Goal: Task Accomplishment & Management: Use online tool/utility

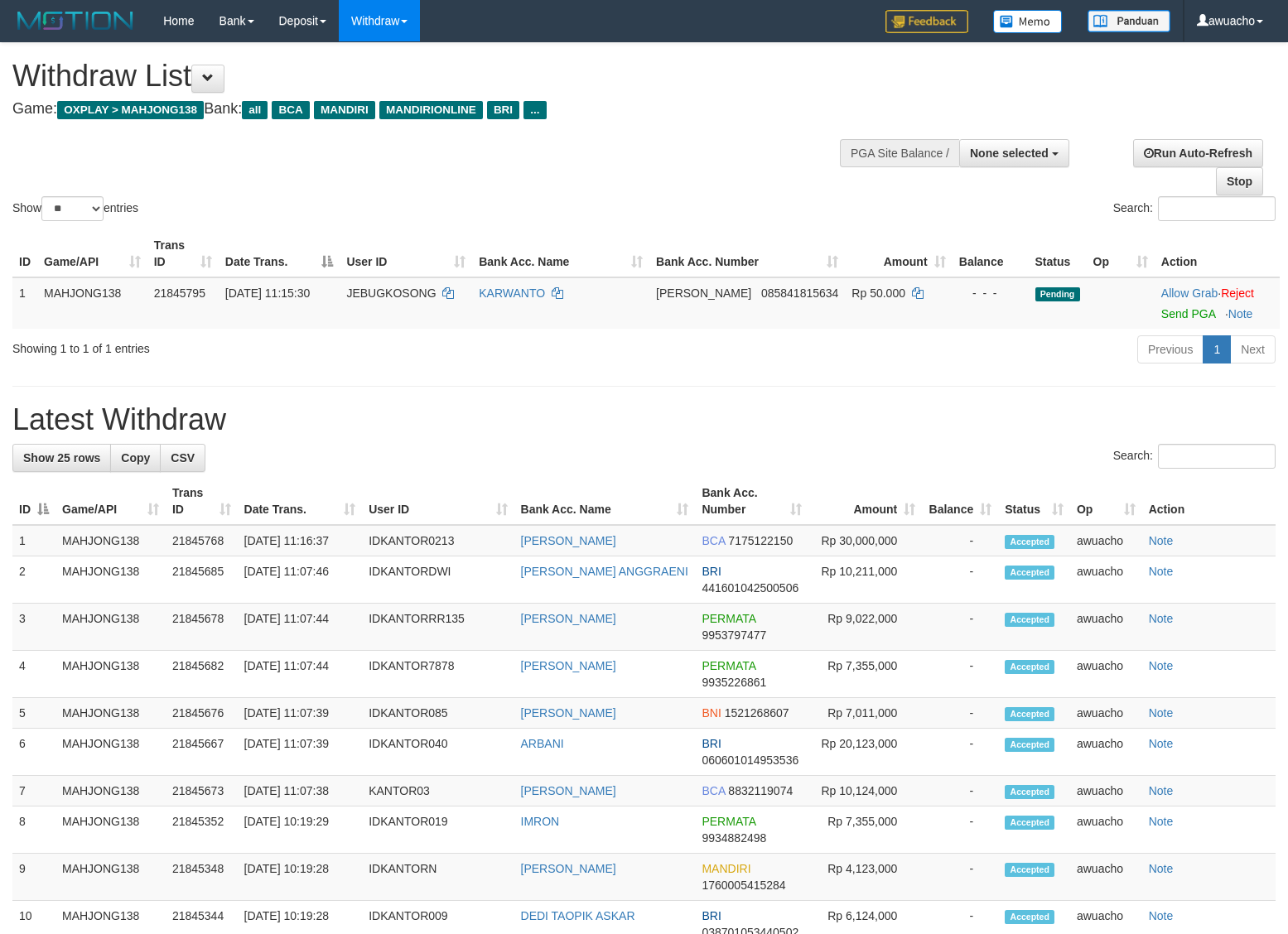
select select
select select "**"
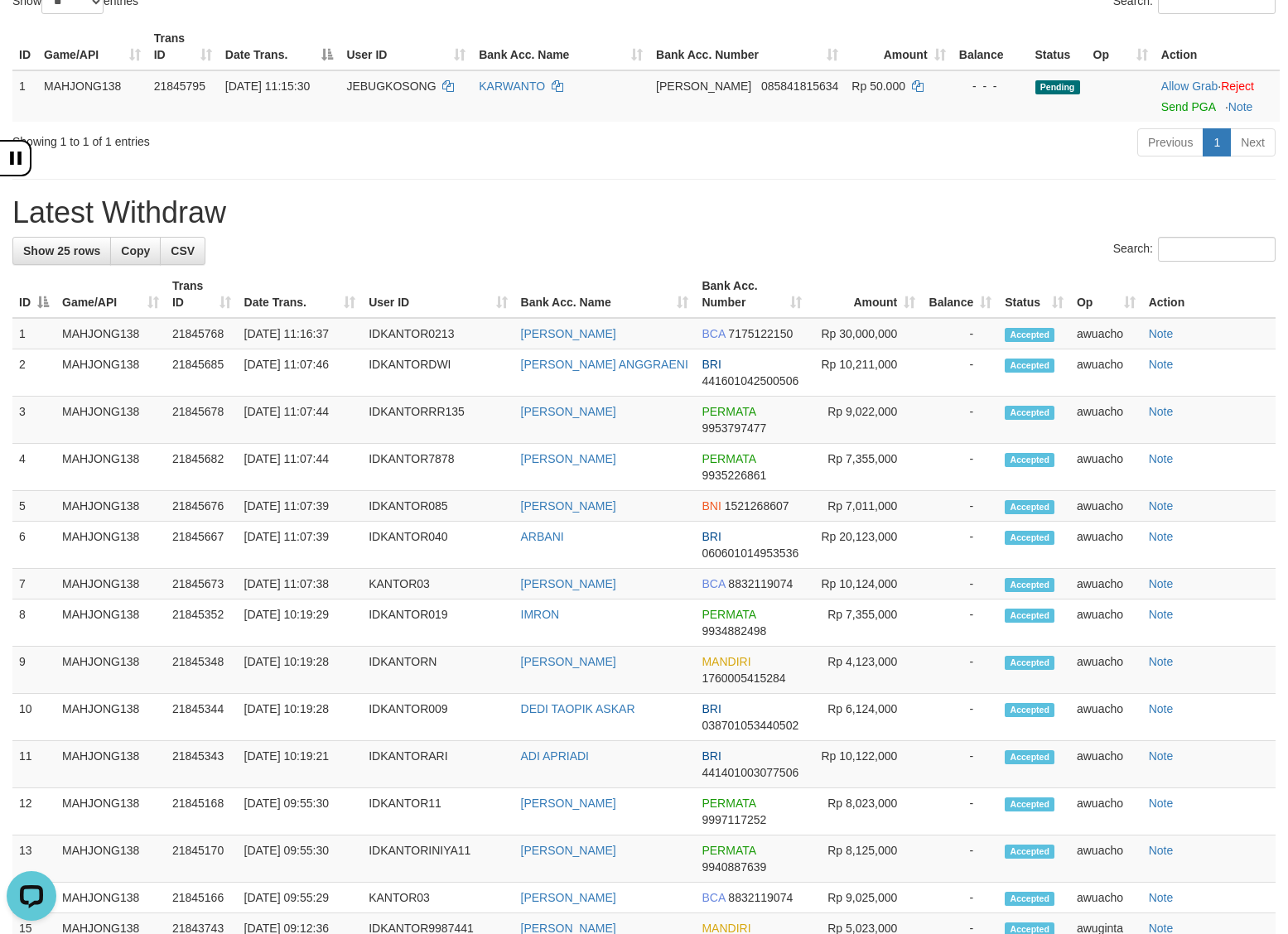
click at [717, 163] on div "**********" at bounding box center [644, 672] width 1288 height 1673
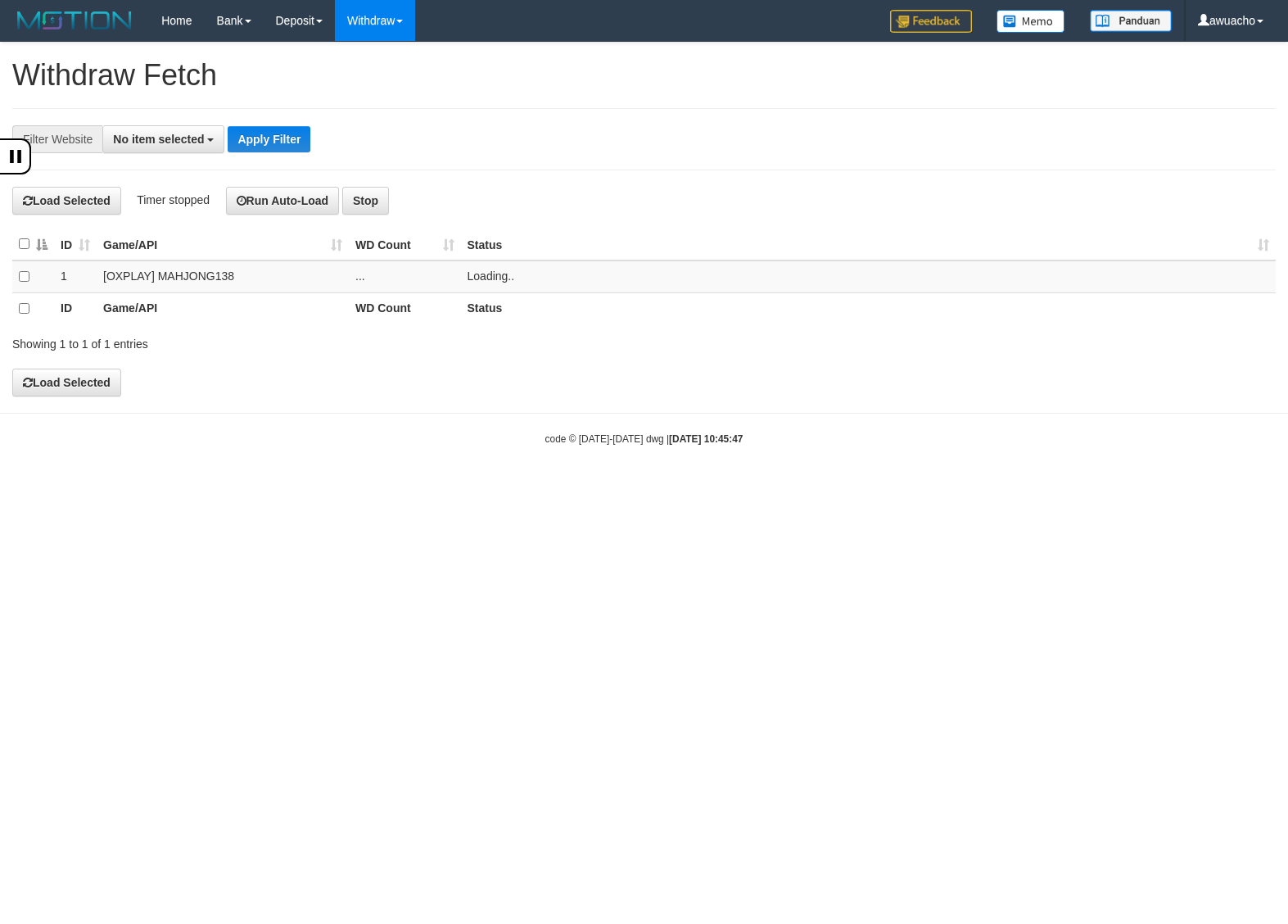
select select
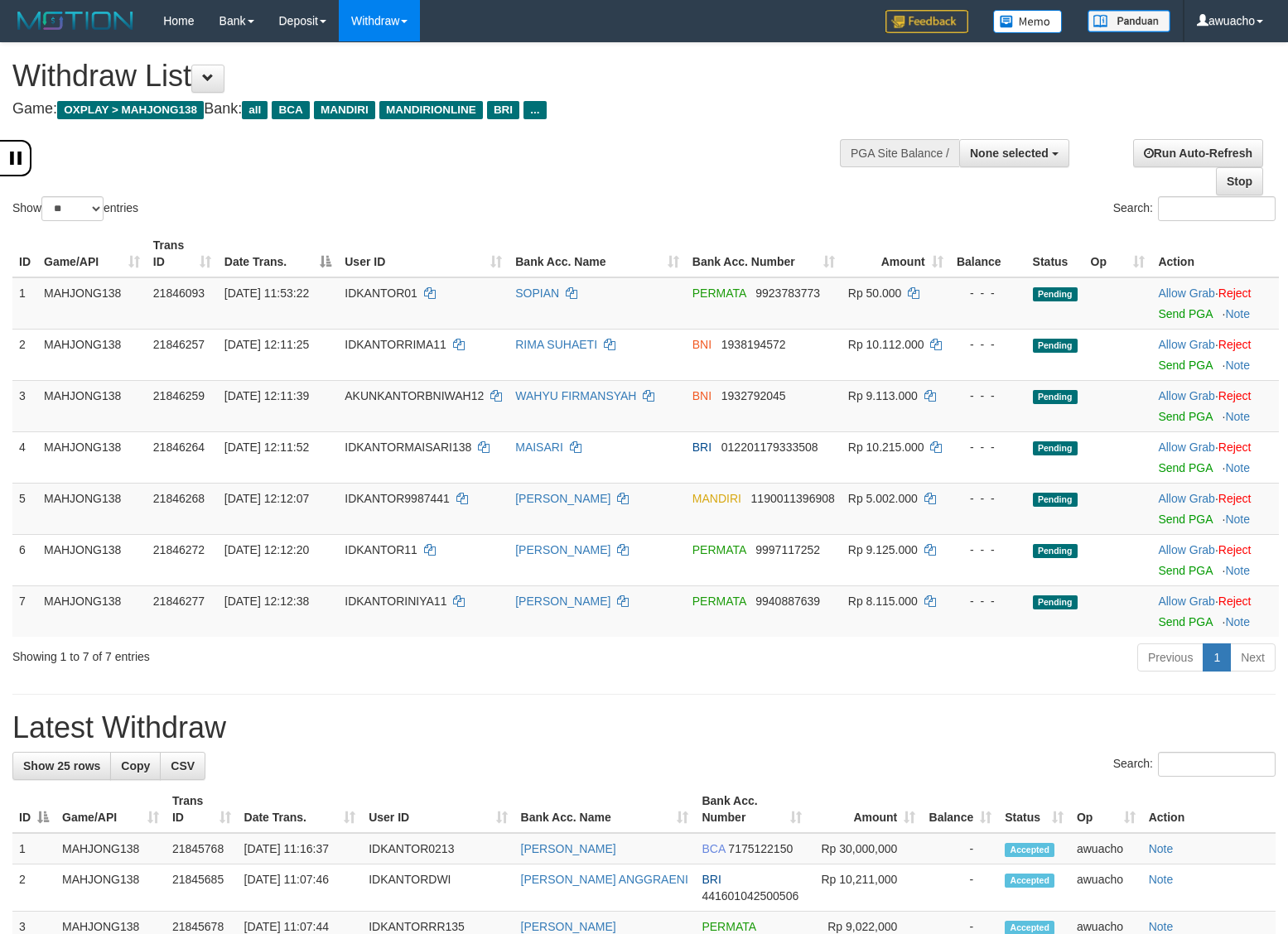
select select
select select "**"
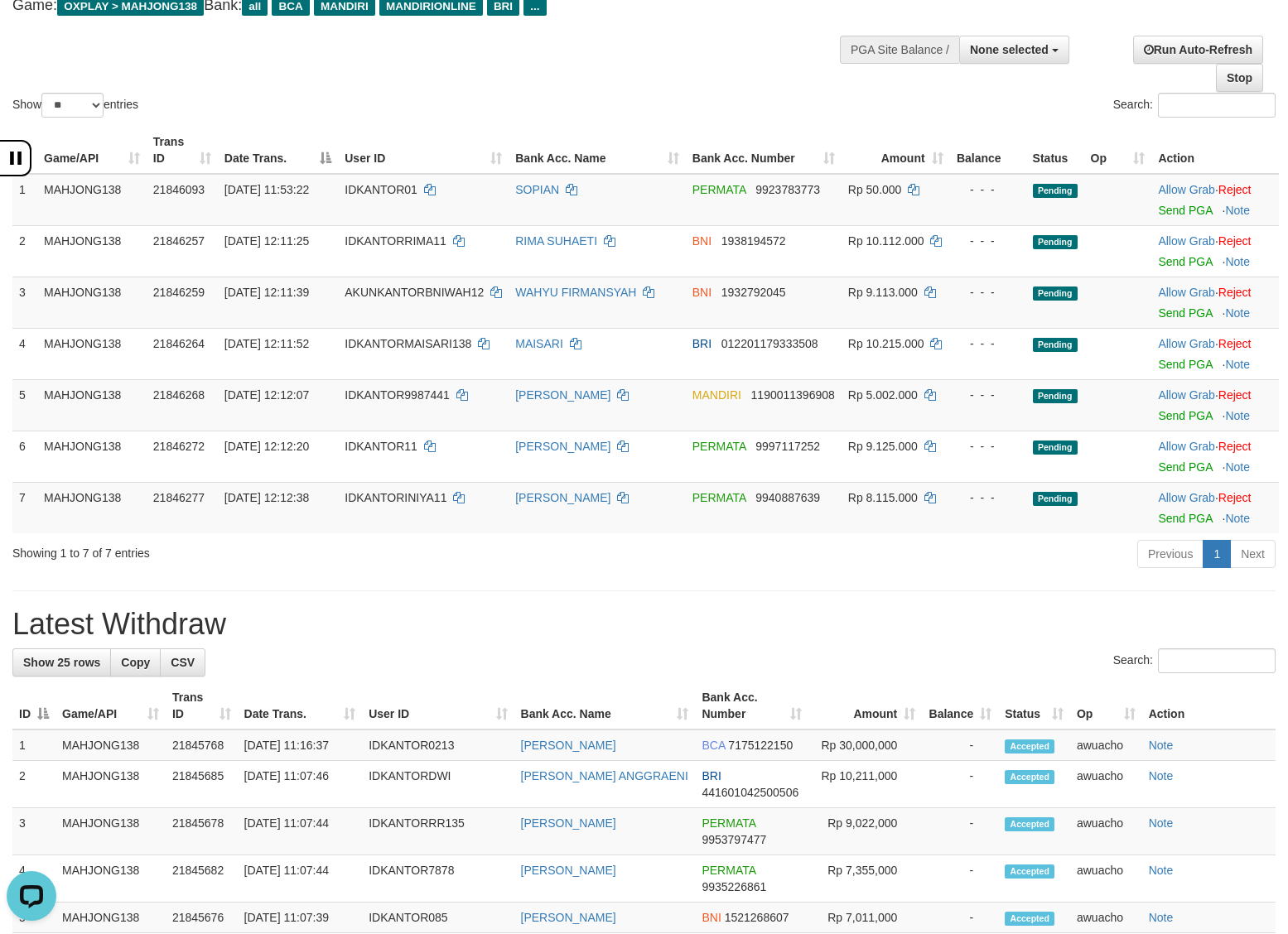
click at [704, 91] on div "Show ** ** ** *** entries Search:" at bounding box center [644, 30] width 1288 height 182
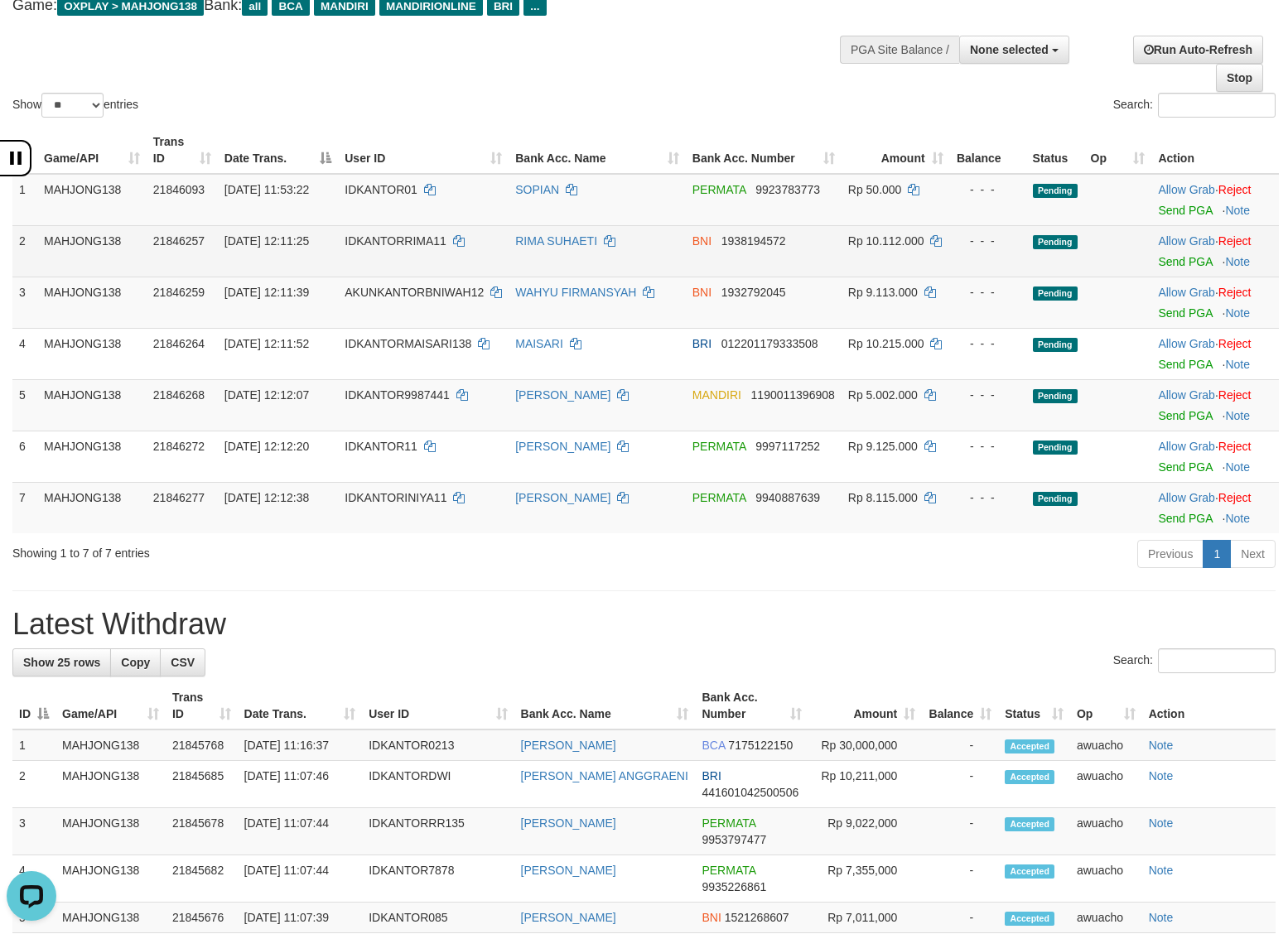
click at [244, 238] on span "30/09/2025 12:11:25" at bounding box center [266, 240] width 85 height 13
copy td "30/09/2025 12:11:25"
click at [1173, 259] on link "Send PGA" at bounding box center [1185, 261] width 53 height 13
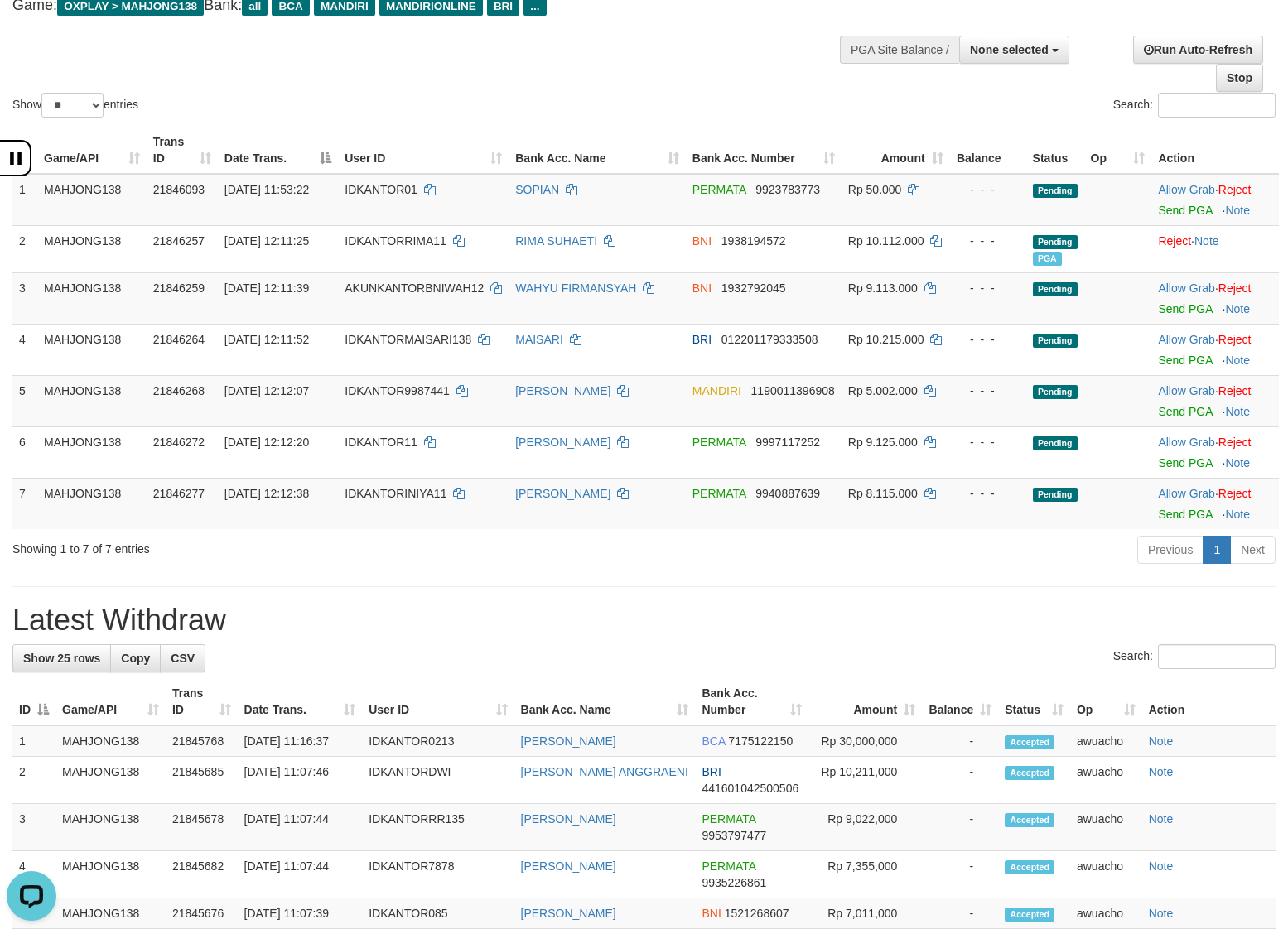
click at [726, 105] on div "Search:" at bounding box center [966, 107] width 619 height 29
click at [294, 282] on span "[DATE] 12:11:39" at bounding box center [266, 288] width 85 height 13
click at [294, 282] on span "30/09/2025 12:11:39" at bounding box center [266, 288] width 85 height 13
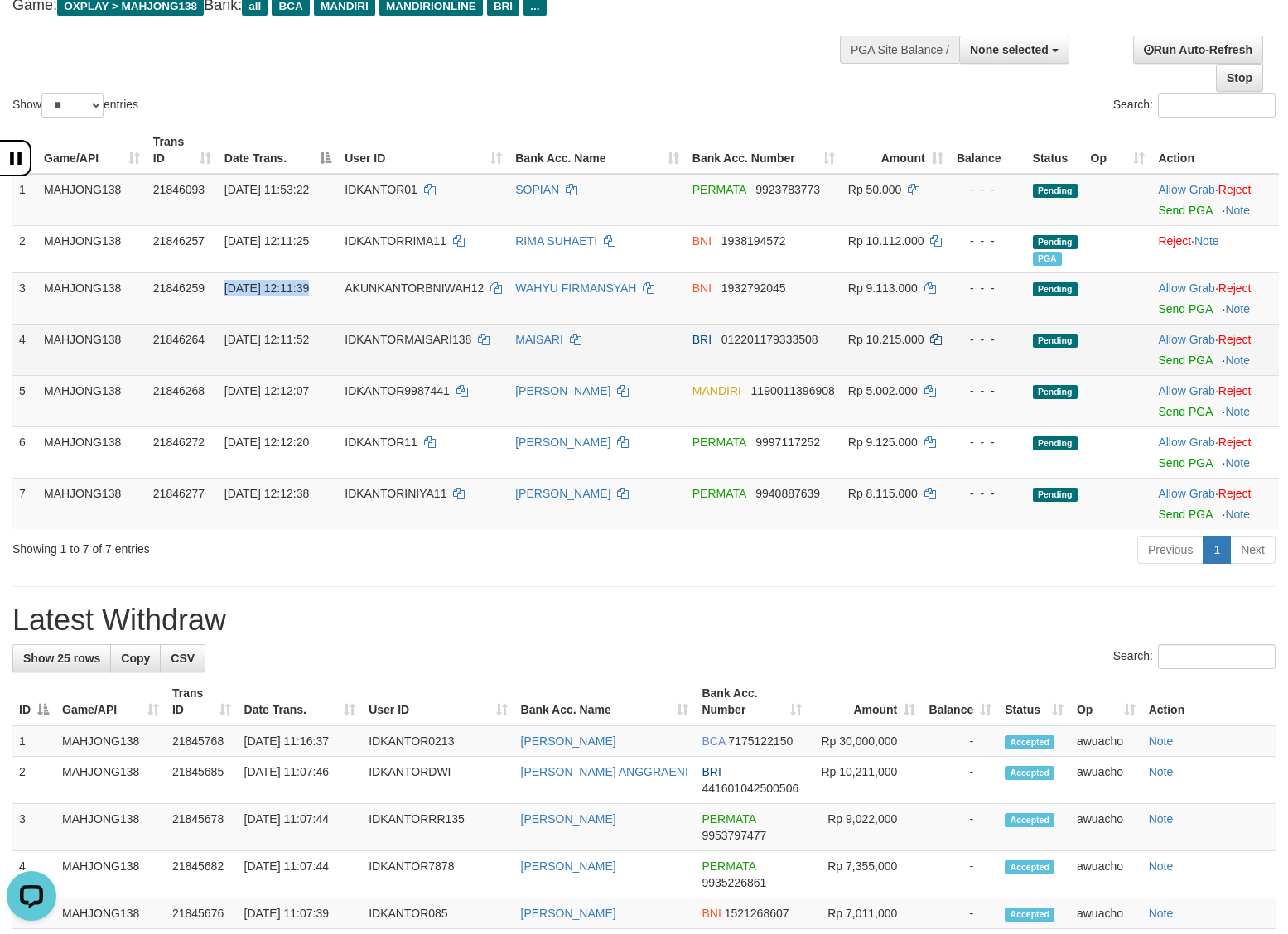
copy td "30/09/2025 12:11:39"
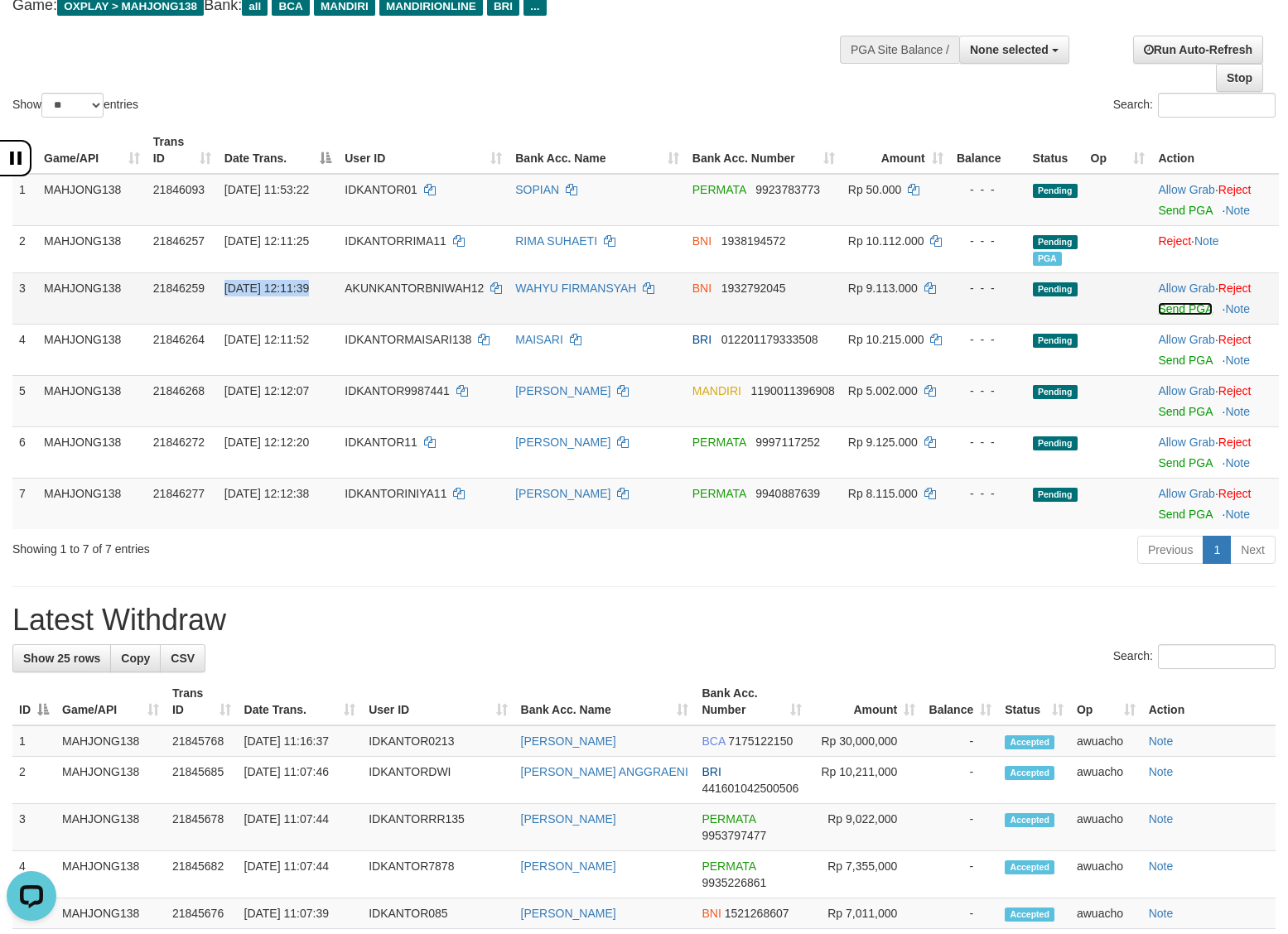
click at [1194, 311] on link "Send PGA" at bounding box center [1185, 308] width 53 height 13
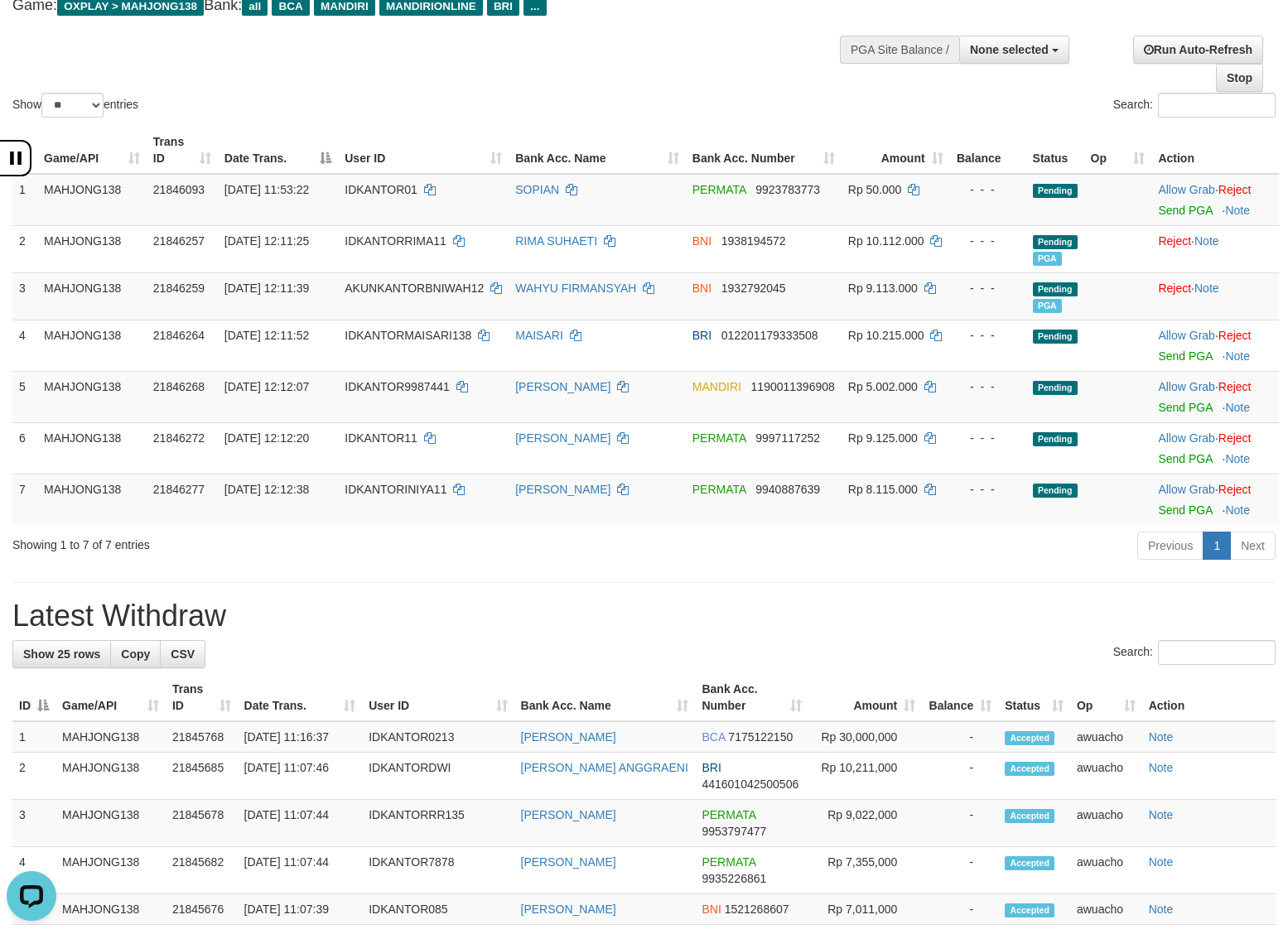
drag, startPoint x: 837, startPoint y: 110, endPoint x: 825, endPoint y: 113, distance: 12.4
click at [833, 111] on div "Search:" at bounding box center [966, 107] width 619 height 29
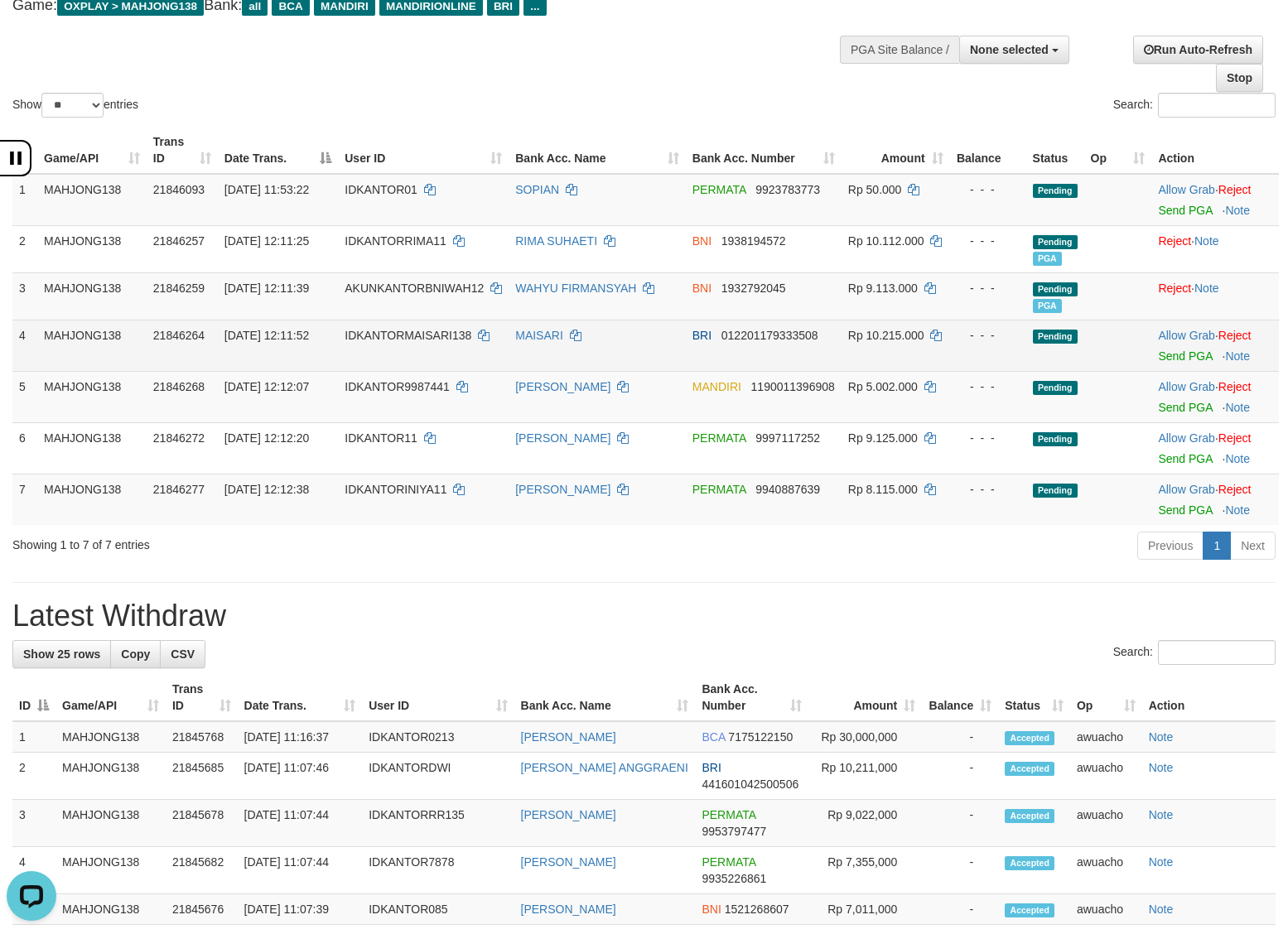
click at [269, 337] on span "30/09/2025 12:11:52" at bounding box center [266, 335] width 85 height 13
copy td "30/09/2025 12:11:52"
click at [1164, 357] on link "Send PGA" at bounding box center [1185, 355] width 53 height 13
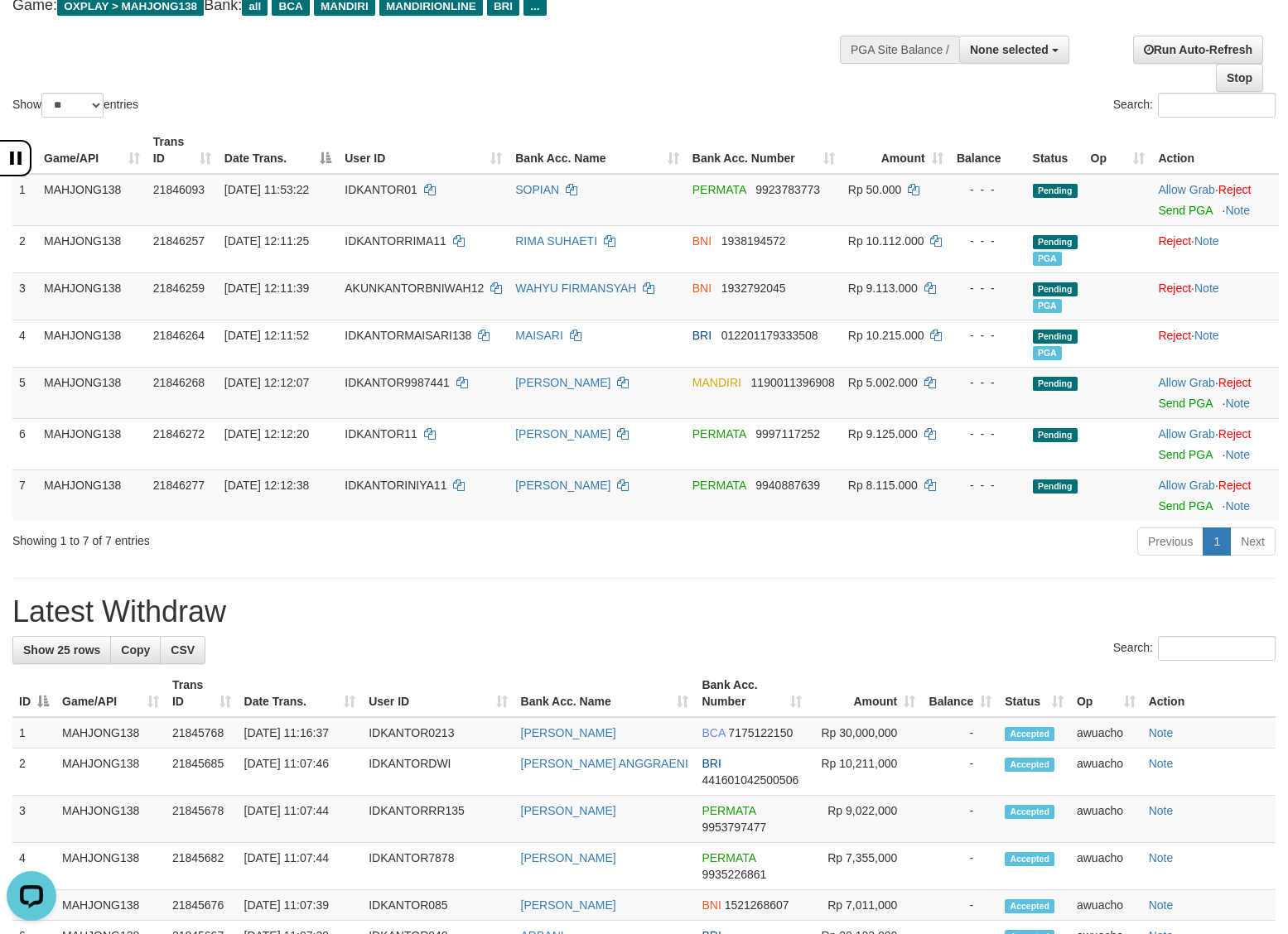
click at [679, 93] on div "Search:" at bounding box center [966, 107] width 619 height 29
click at [303, 383] on span "30/09/2025 12:12:07" at bounding box center [266, 382] width 85 height 13
copy td "30/09/2025 12:12:07"
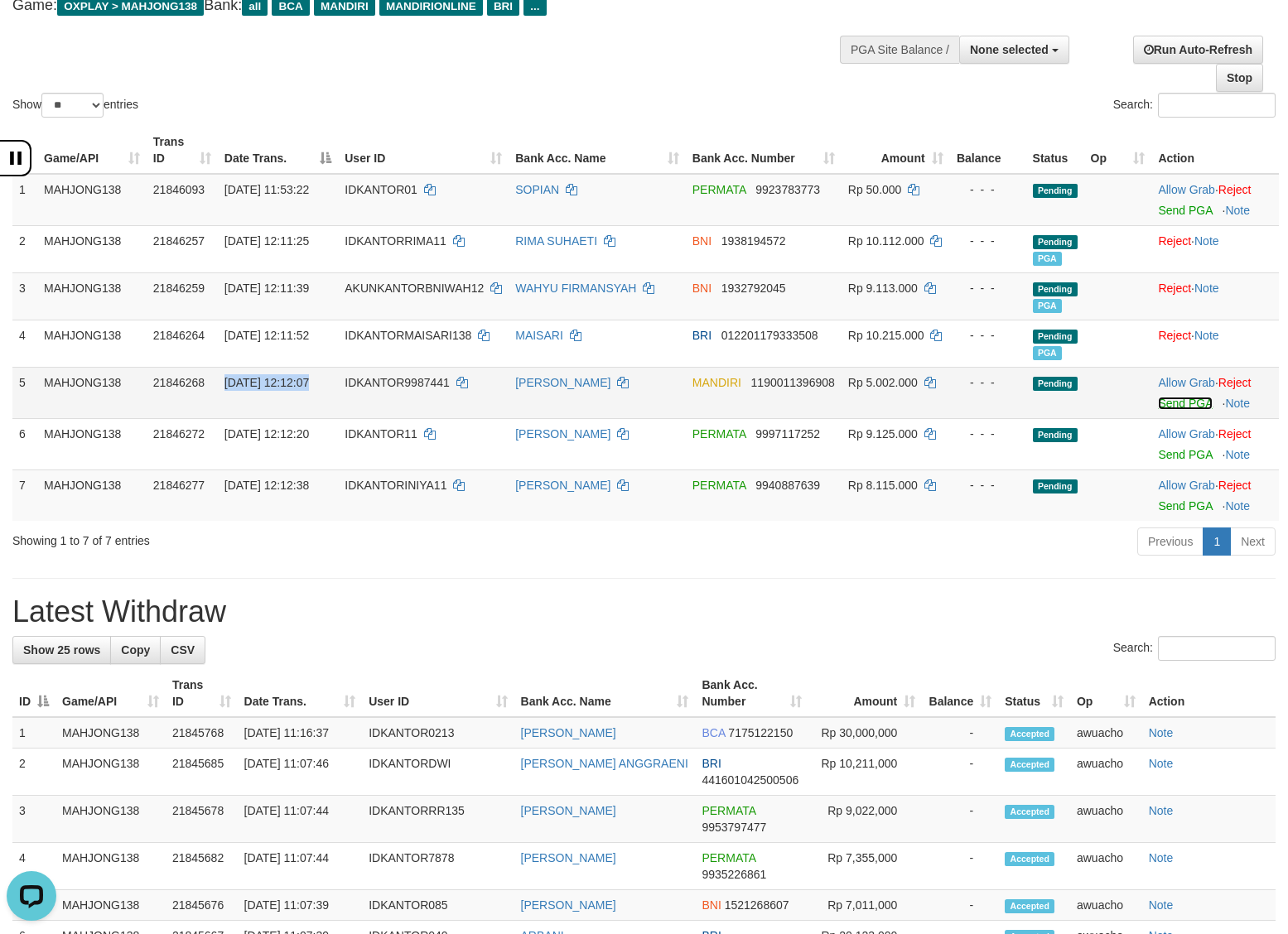
click at [1199, 404] on link "Send PGA" at bounding box center [1185, 402] width 53 height 13
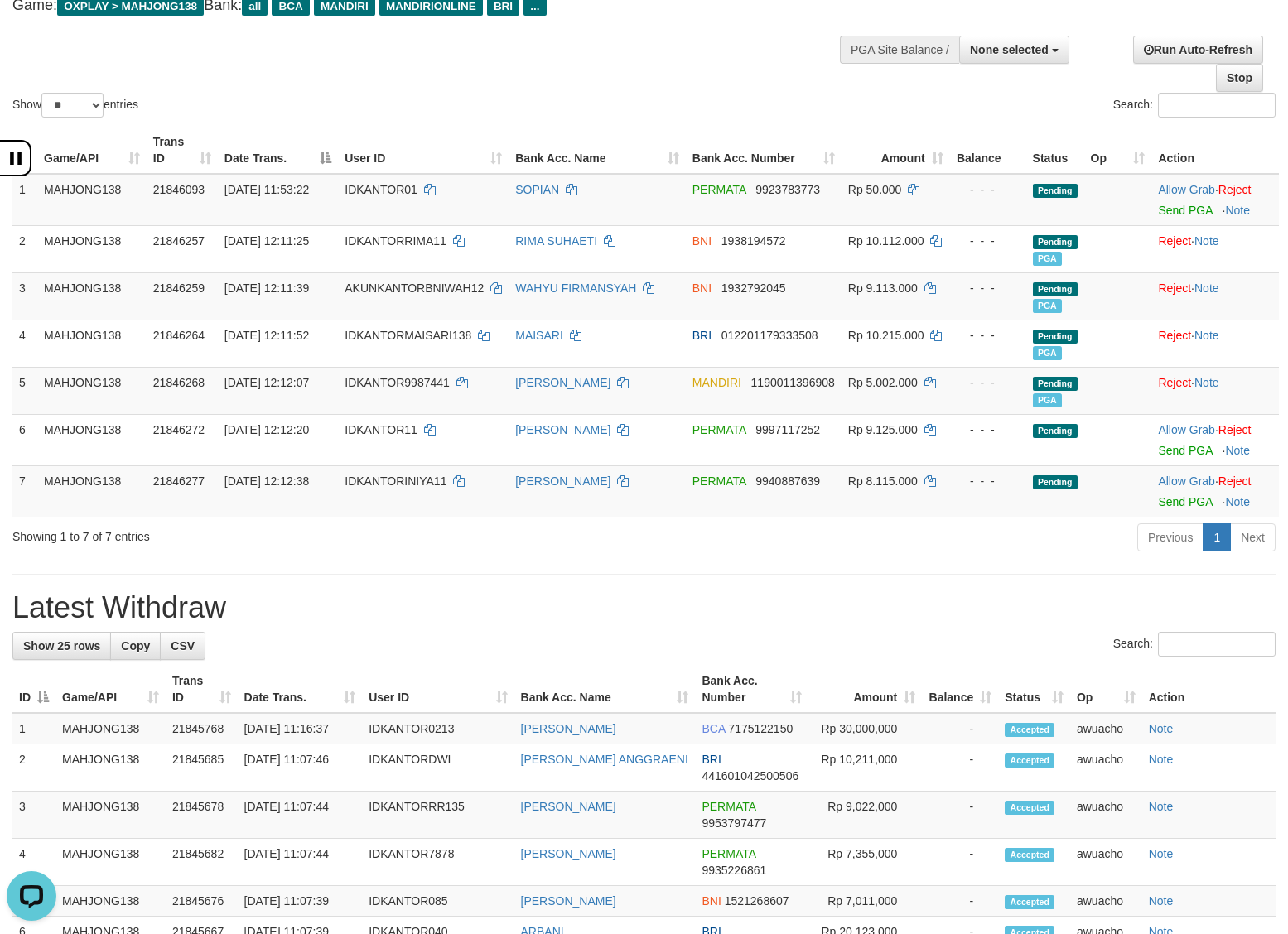
click at [602, 78] on div "Show ** ** ** *** entries Search:" at bounding box center [644, 30] width 1288 height 182
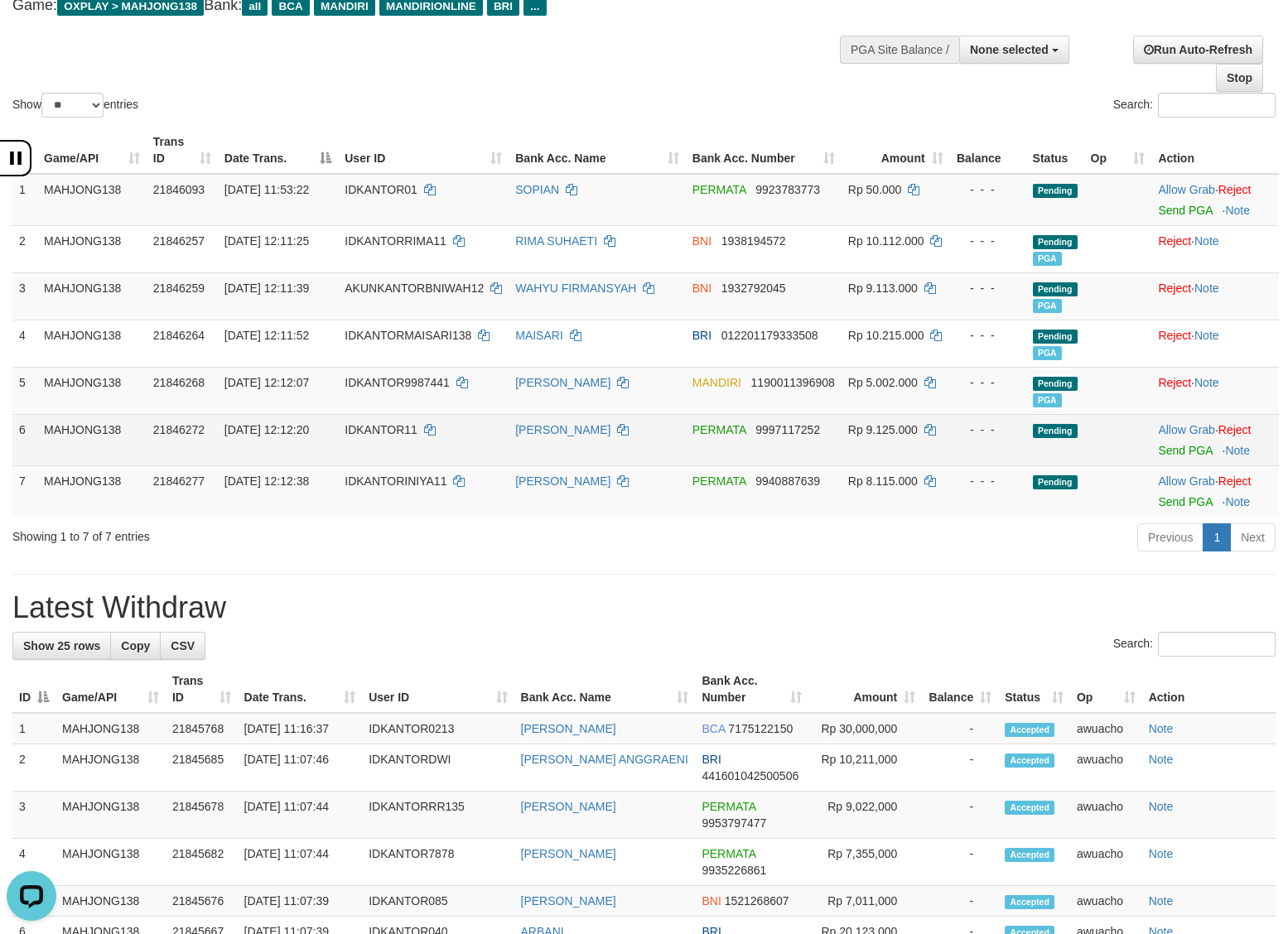
click at [297, 428] on span "30/09/2025 12:12:20" at bounding box center [266, 429] width 85 height 13
copy td "30/09/2025 12:12:20"
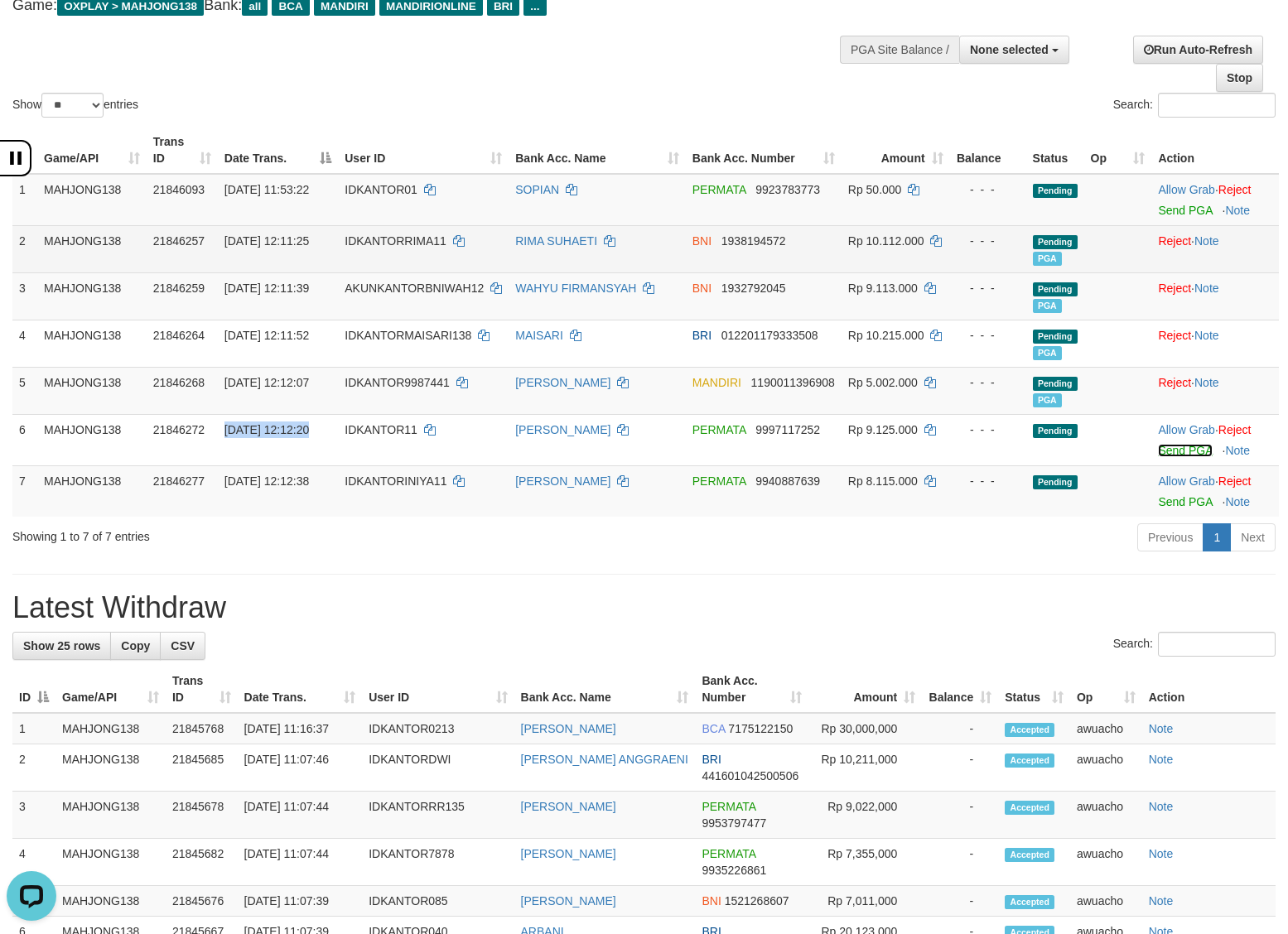
drag, startPoint x: 1173, startPoint y: 448, endPoint x: 734, endPoint y: 230, distance: 490.1
click at [1174, 448] on link "Send PGA" at bounding box center [1185, 450] width 53 height 13
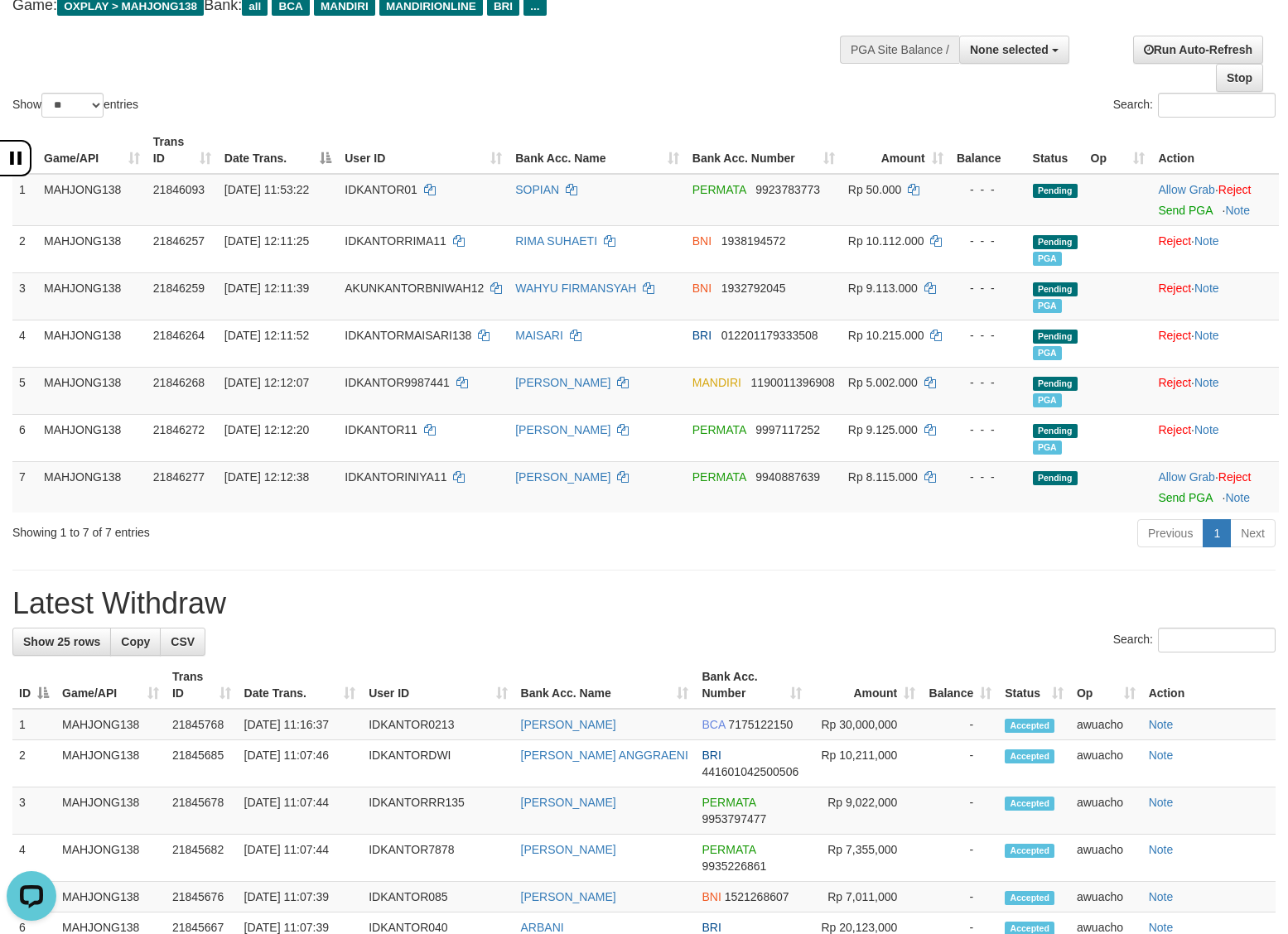
drag, startPoint x: 501, startPoint y: 105, endPoint x: 510, endPoint y: 103, distance: 9.2
click at [505, 104] on div "Show ** ** ** *** entries" at bounding box center [322, 107] width 619 height 29
click at [296, 476] on span "30/09/2025 12:12:38" at bounding box center [266, 476] width 85 height 13
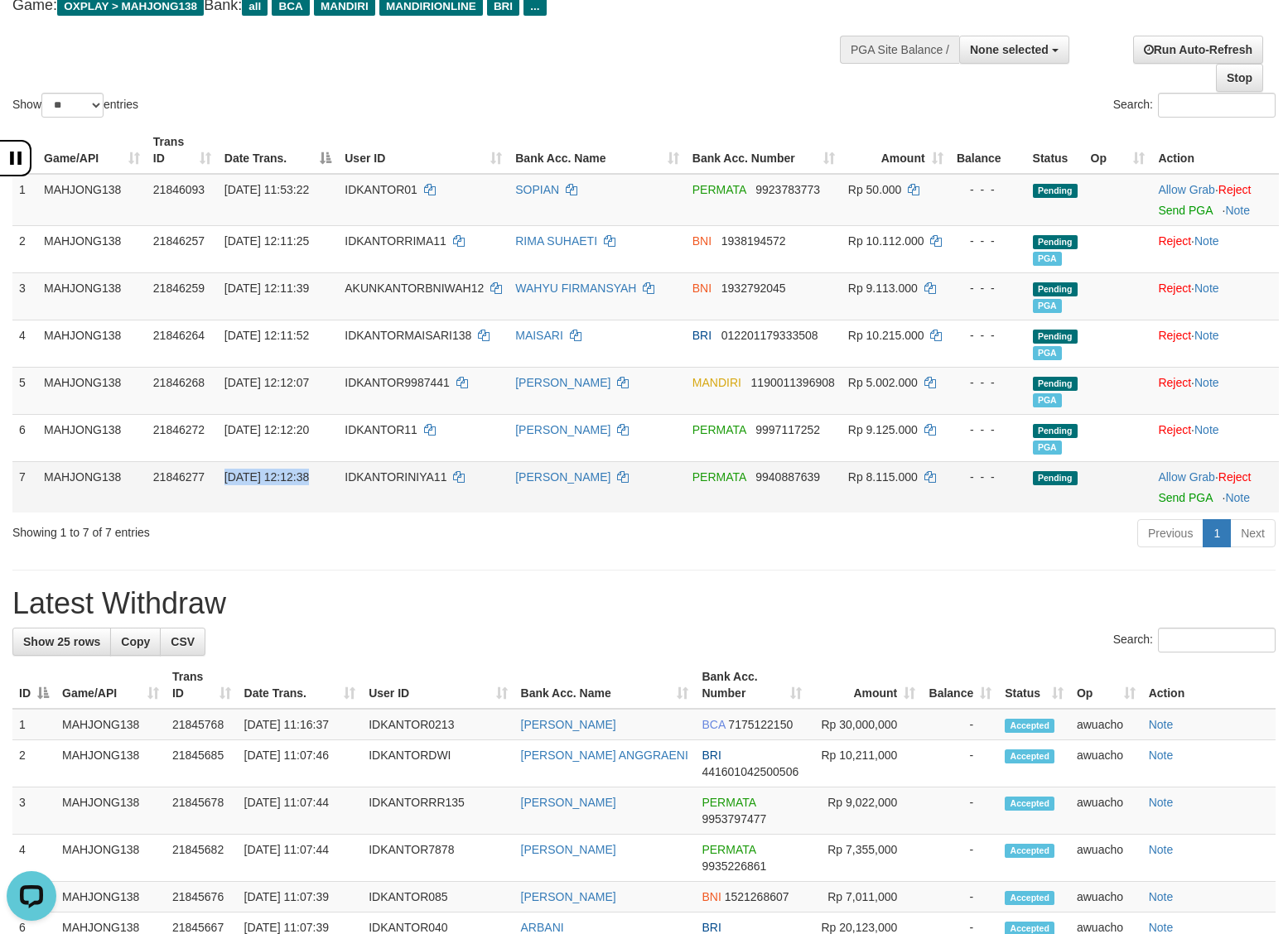
copy td "30/09/2025 12:12:38"
click at [1171, 494] on link "Send PGA" at bounding box center [1185, 497] width 53 height 13
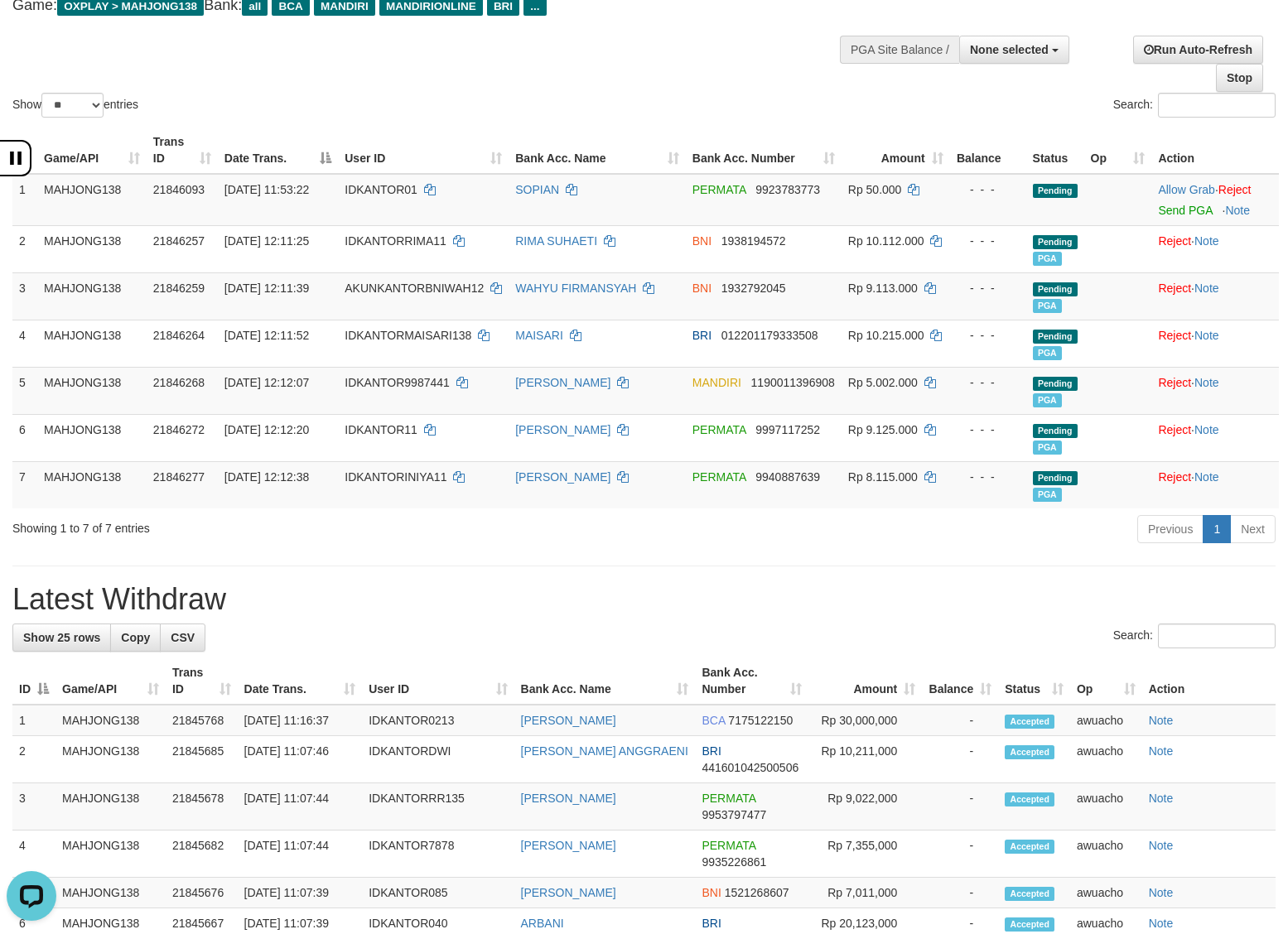
click at [818, 581] on div "**********" at bounding box center [644, 917] width 1288 height 1956
click at [725, 606] on h1 "Latest Withdraw" at bounding box center [644, 598] width 1263 height 33
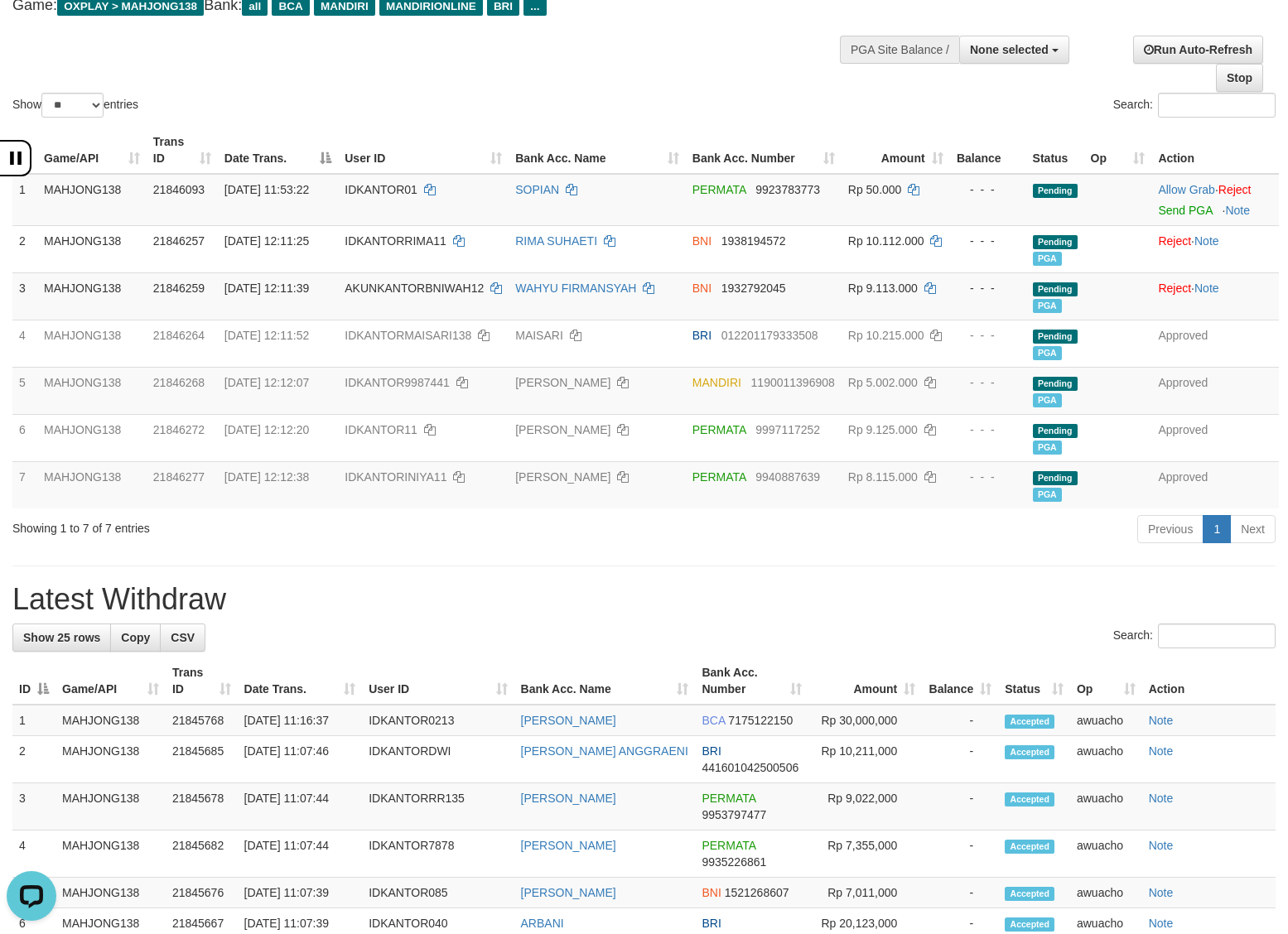
click at [583, 85] on div "Show ** ** ** *** entries Search:" at bounding box center [644, 30] width 1288 height 182
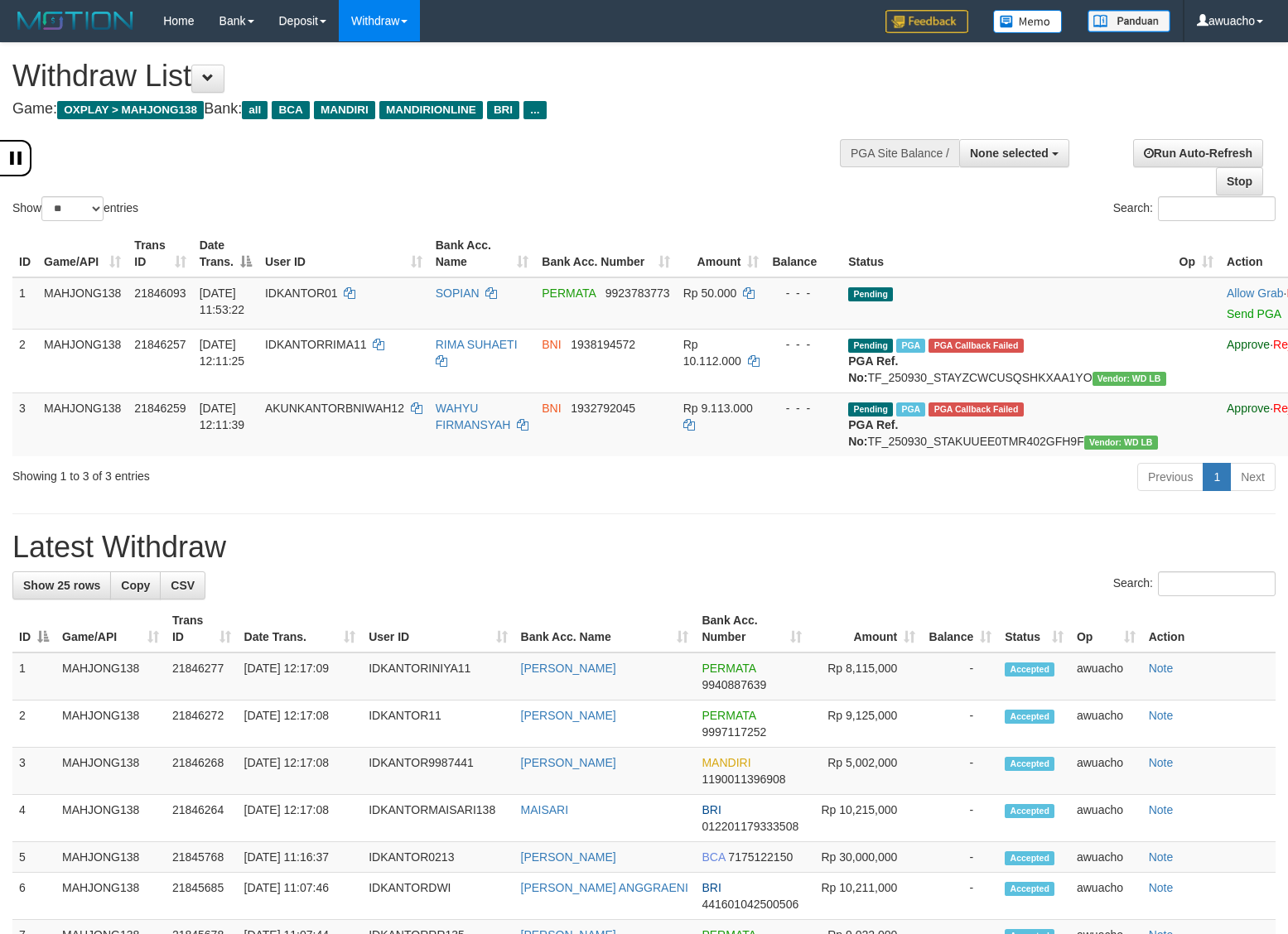
select select
select select "**"
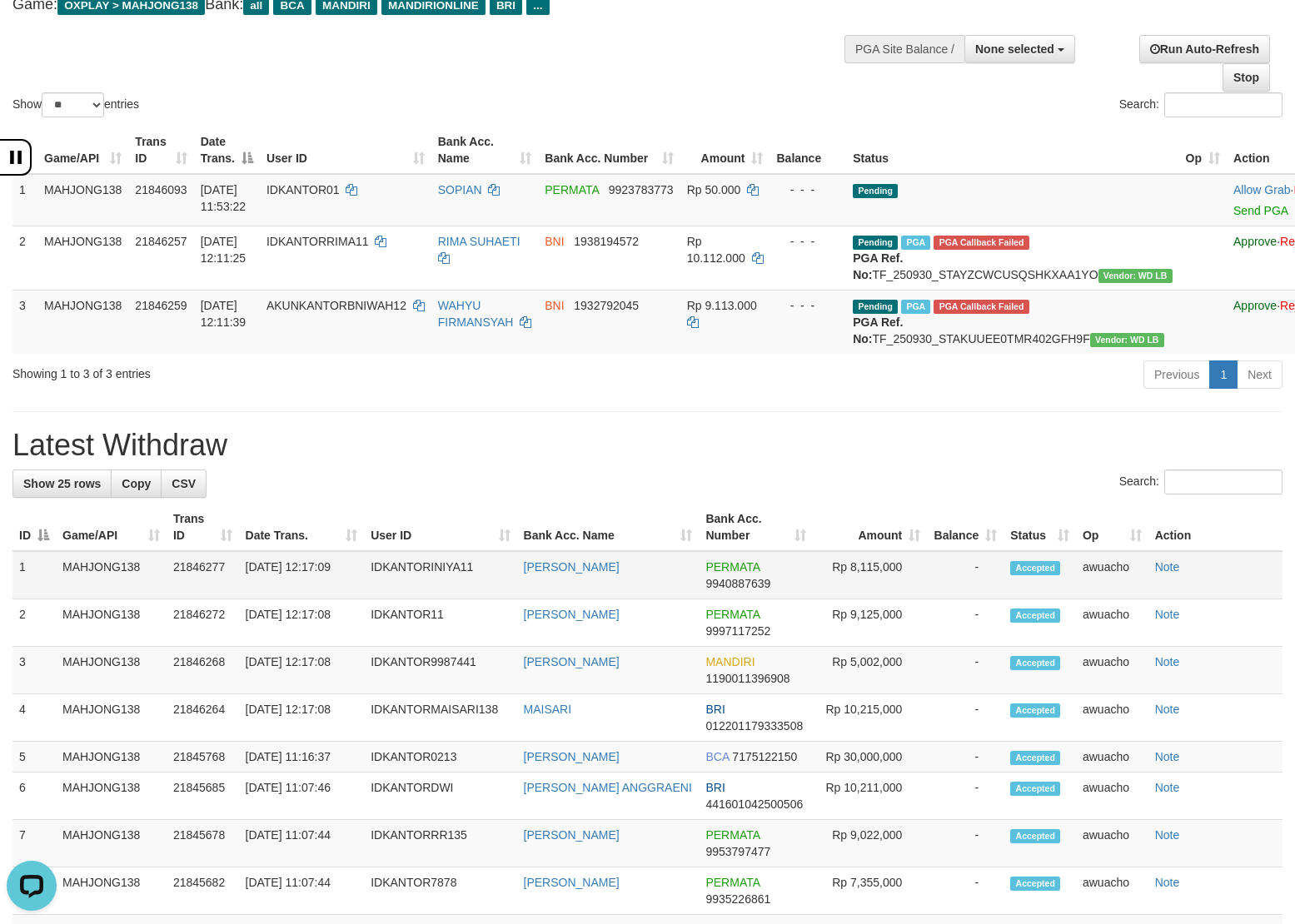
click at [406, 599] on td "IDKANTORINIYA11" at bounding box center [440, 575] width 152 height 48
click at [265, 599] on td "[DATE] 12:17:09" at bounding box center [302, 575] width 125 height 48
copy tr "[DATE] 12:17:09"
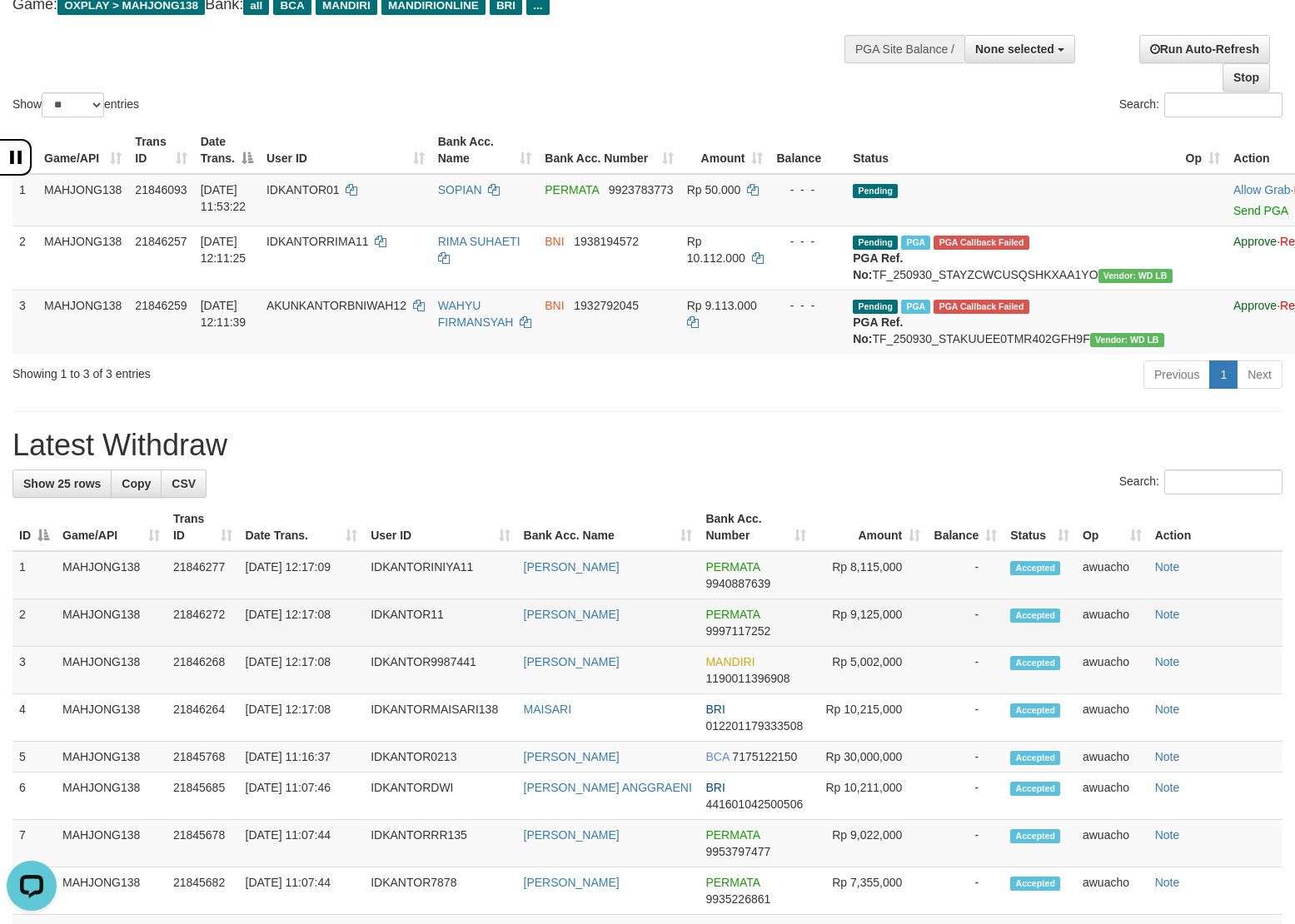
click at [279, 646] on td "[DATE] 12:17:08" at bounding box center [302, 622] width 125 height 47
copy tr "[DATE] 12:17:08"
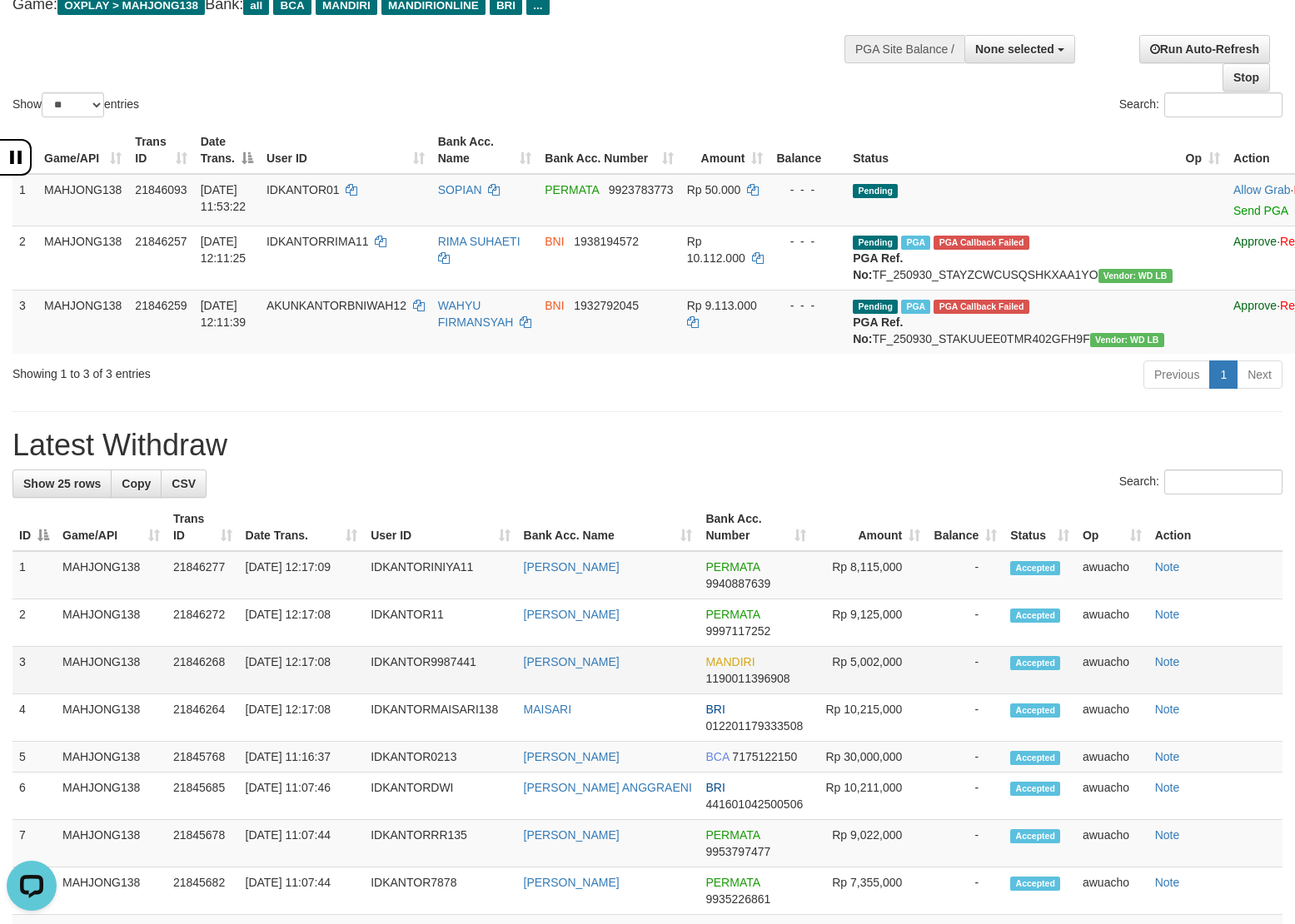
click at [296, 692] on td "[DATE] 12:17:08" at bounding box center [302, 670] width 125 height 47
copy tr "[DATE] 12:17:08"
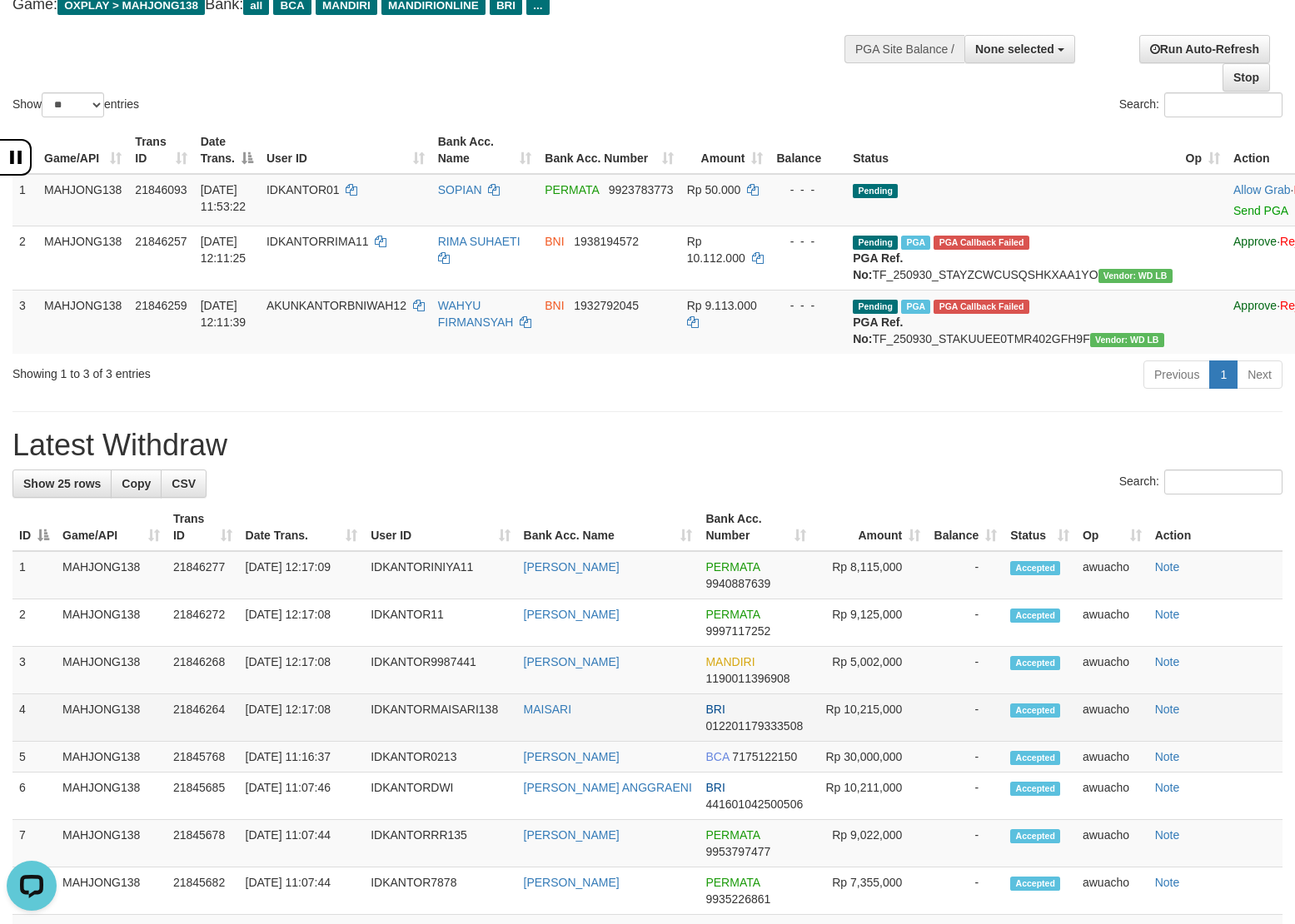
click at [285, 741] on td "[DATE] 12:17:08" at bounding box center [302, 717] width 125 height 47
copy tr "[DATE] 12:17:08"
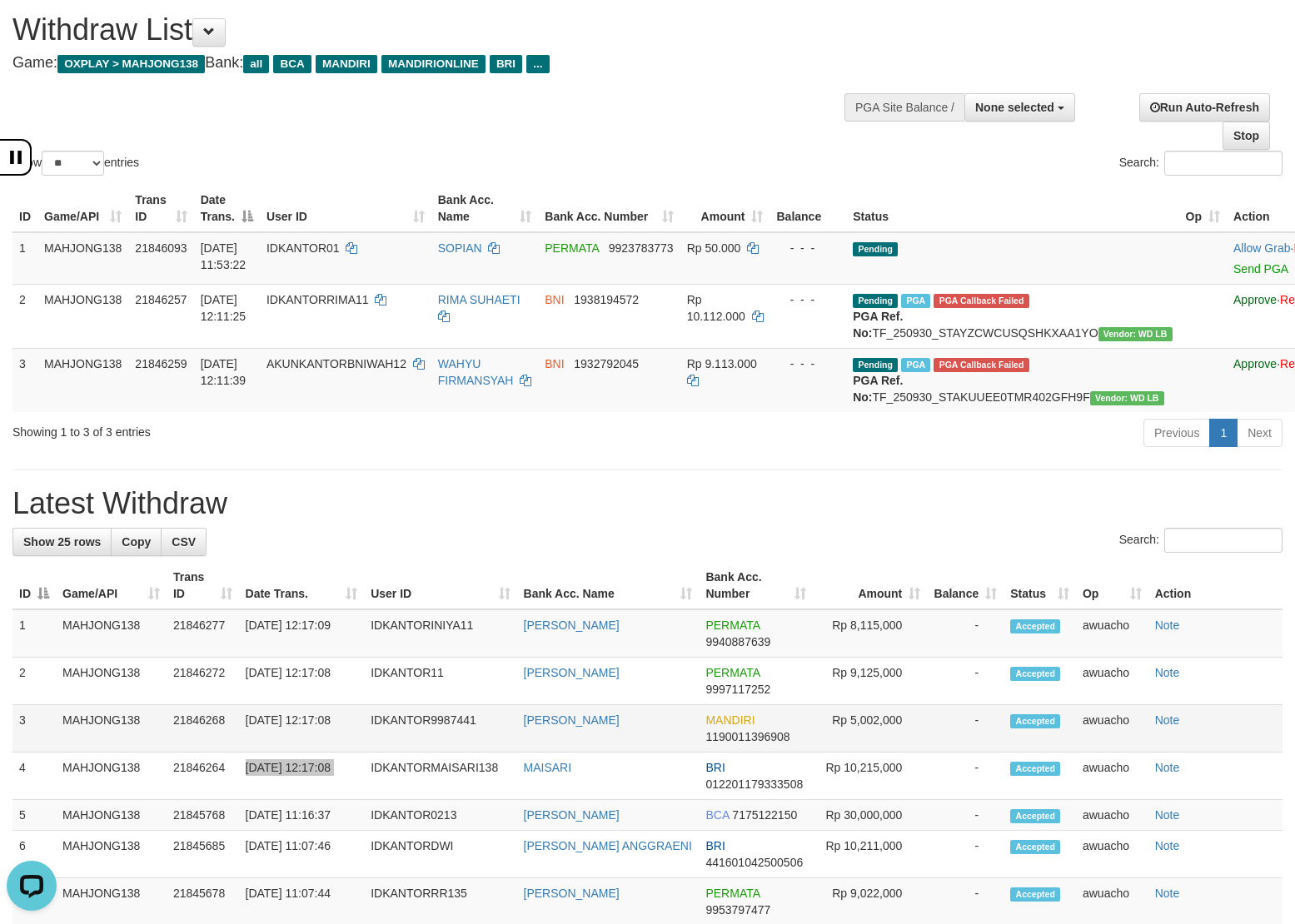
scroll to position [1, 0]
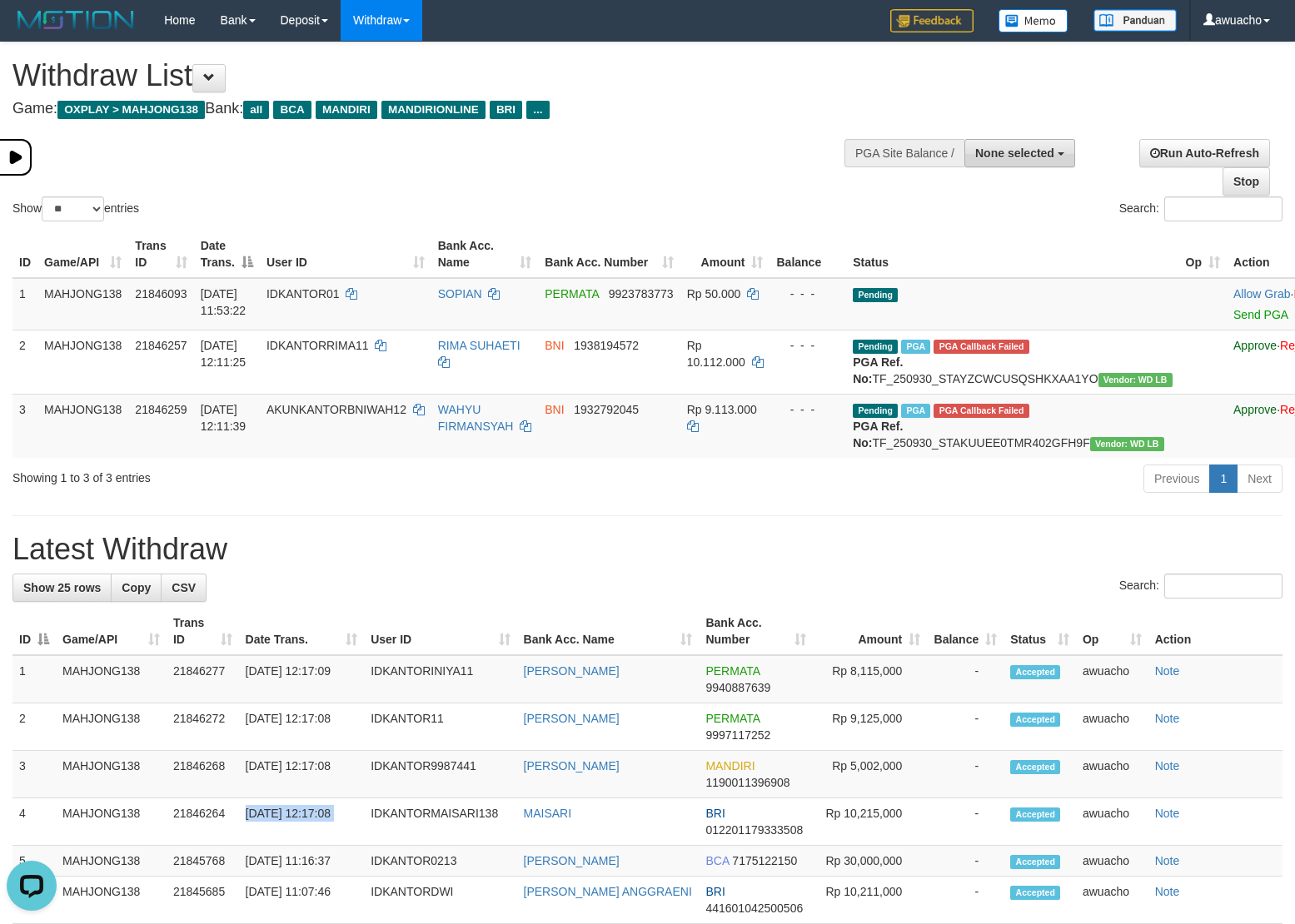
click at [1041, 148] on span "None selected" at bounding box center [1015, 153] width 79 height 13
click at [998, 237] on label "[OXPLAY] MAHJONG138" at bounding box center [982, 237] width 184 height 21
select select "***"
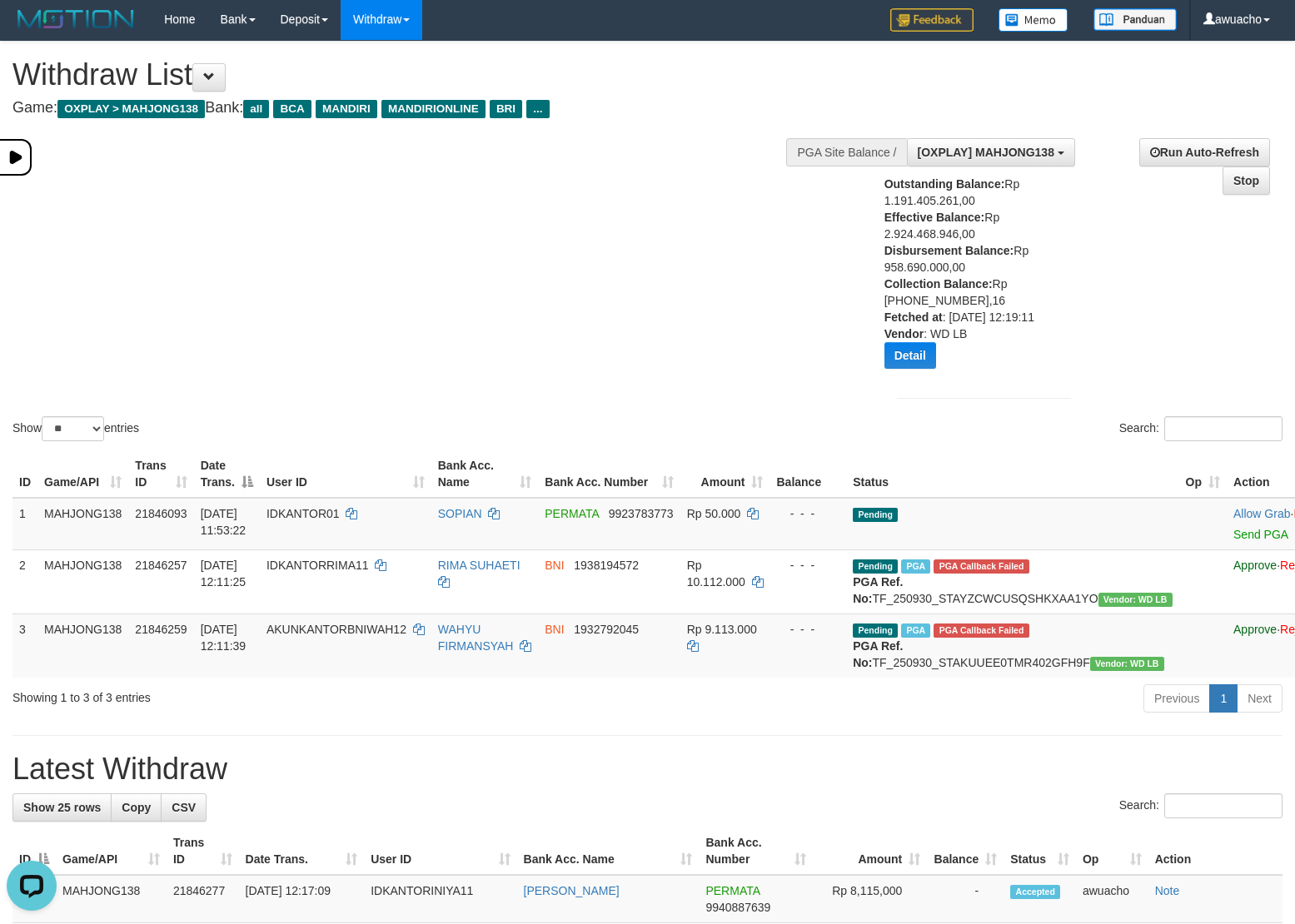
scroll to position [0, 0]
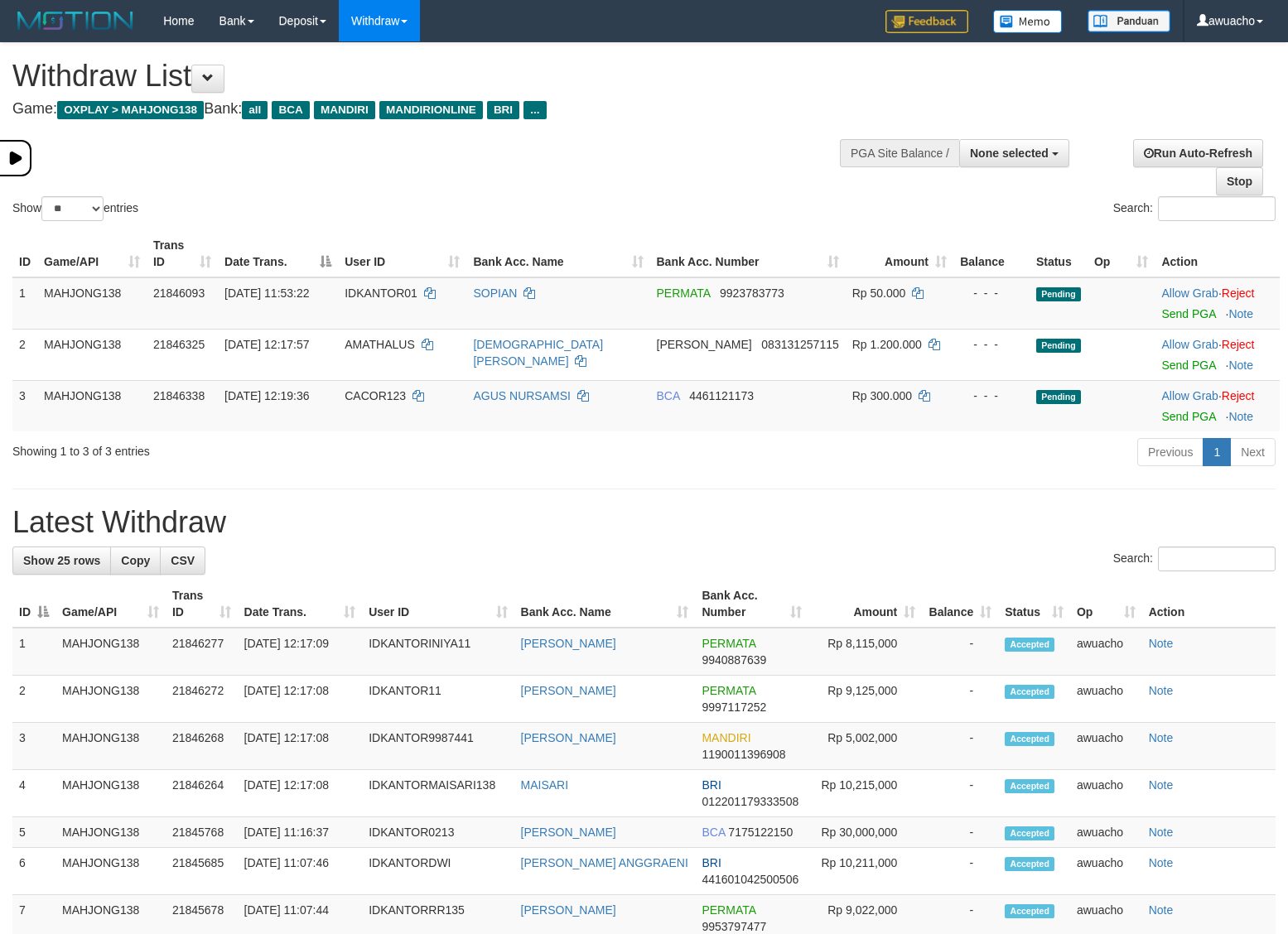
select select
select select "**"
click at [692, 159] on div "Show ** ** ** *** entries Search:" at bounding box center [644, 134] width 1288 height 182
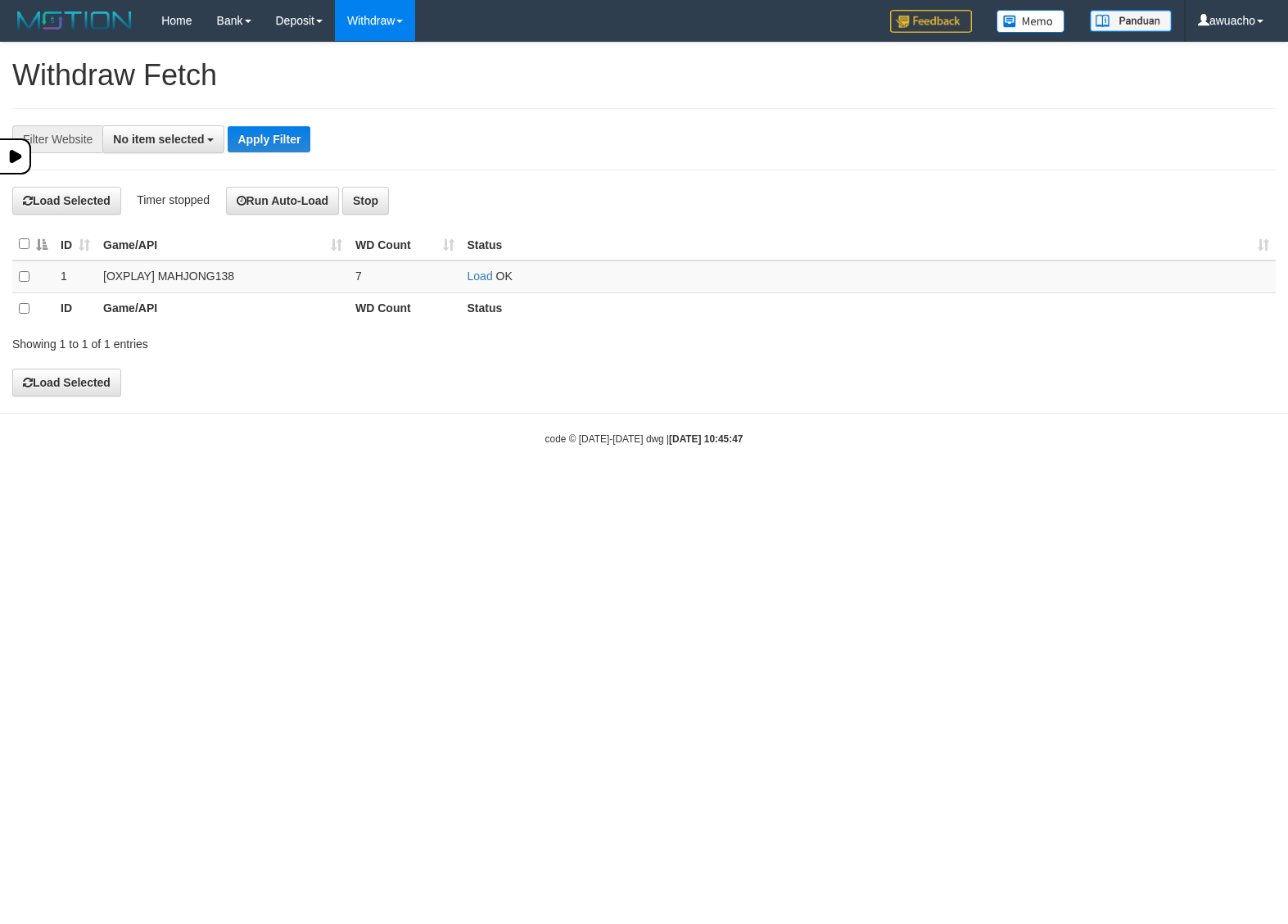
select select
click at [477, 280] on link "Load" at bounding box center [480, 276] width 26 height 13
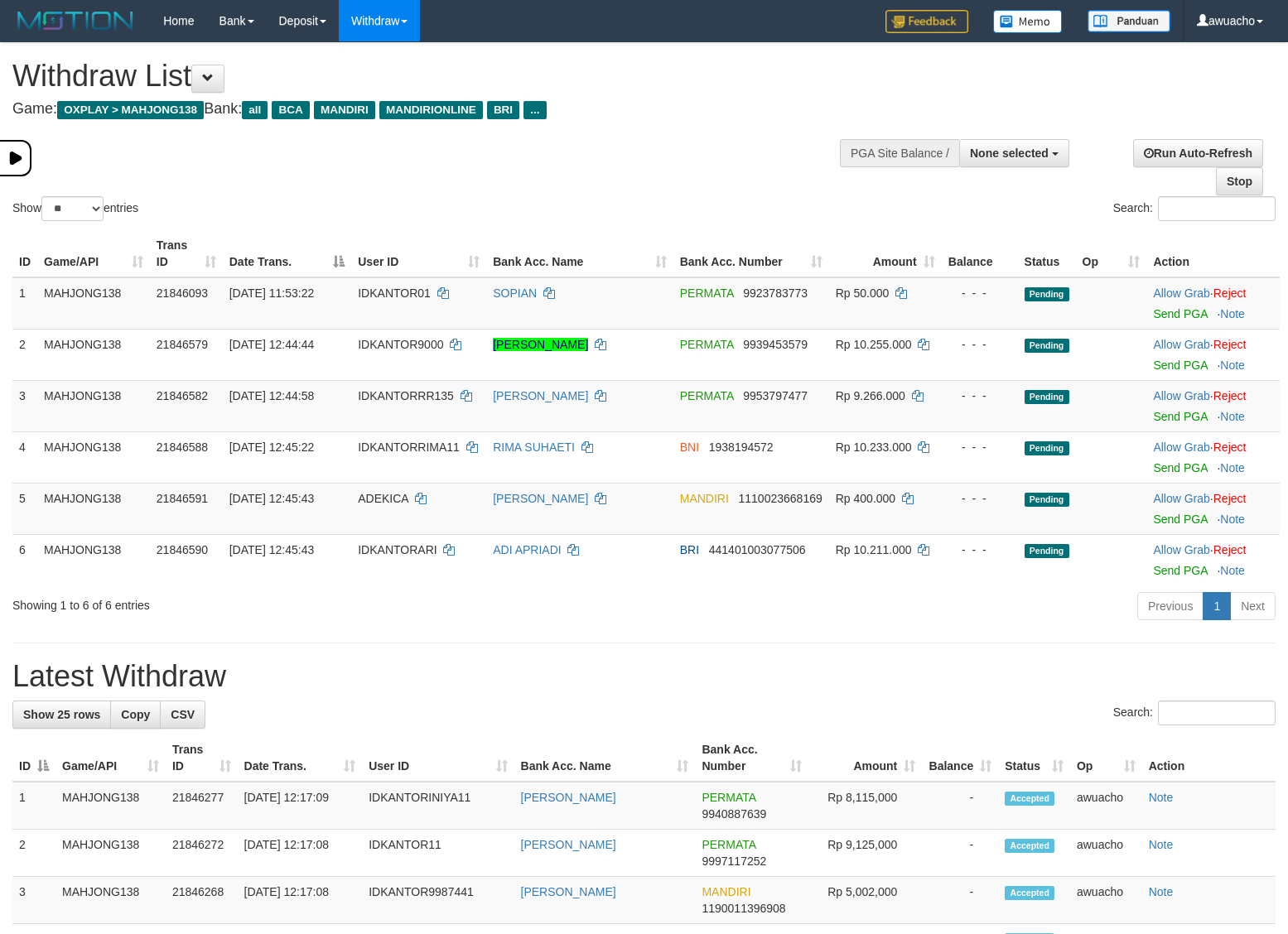
select select
select select "**"
click at [632, 154] on div "Show ** ** ** *** entries Search:" at bounding box center [644, 134] width 1288 height 182
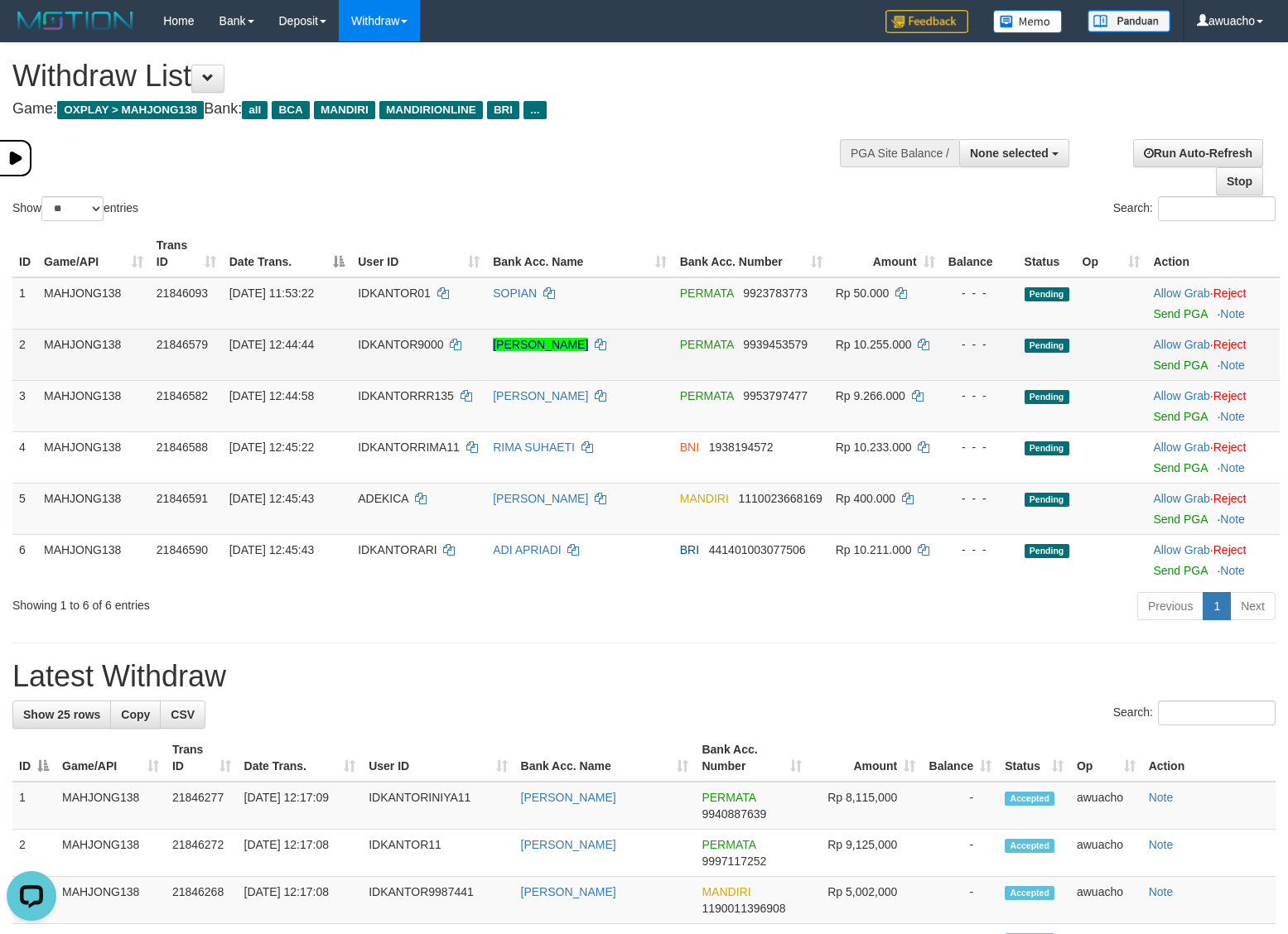
click at [280, 344] on span "[DATE] 12:44:44" at bounding box center [271, 344] width 85 height 13
copy td "30/09/2025 12:44:44"
click at [1174, 370] on link "Send PGA" at bounding box center [1179, 365] width 53 height 13
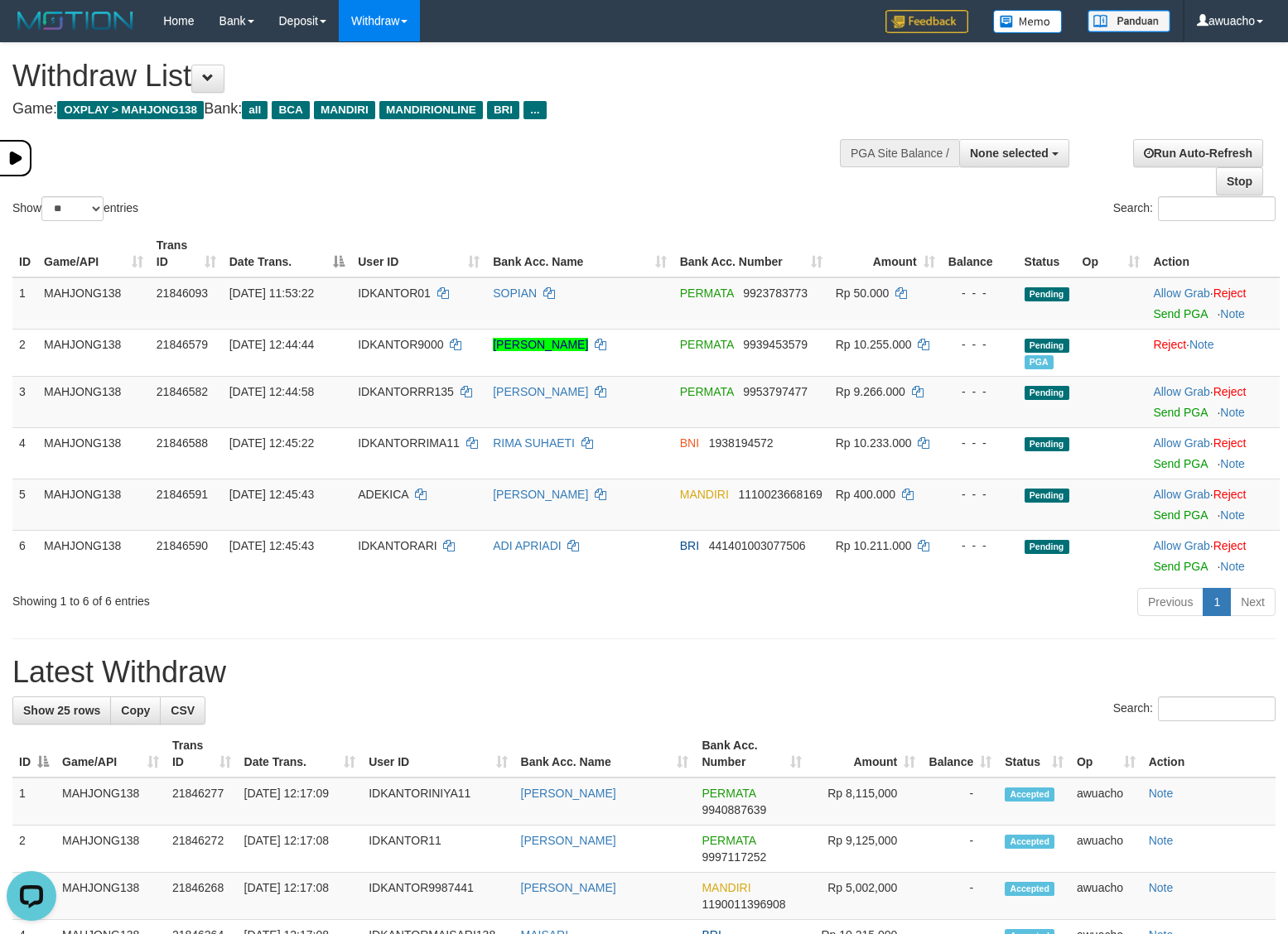
drag, startPoint x: 635, startPoint y: 184, endPoint x: 652, endPoint y: 209, distance: 30.2
click at [636, 184] on div "Show ** ** ** *** entries Search:" at bounding box center [644, 134] width 1288 height 182
click at [295, 389] on span "30/09/2025 12:44:58" at bounding box center [271, 391] width 85 height 13
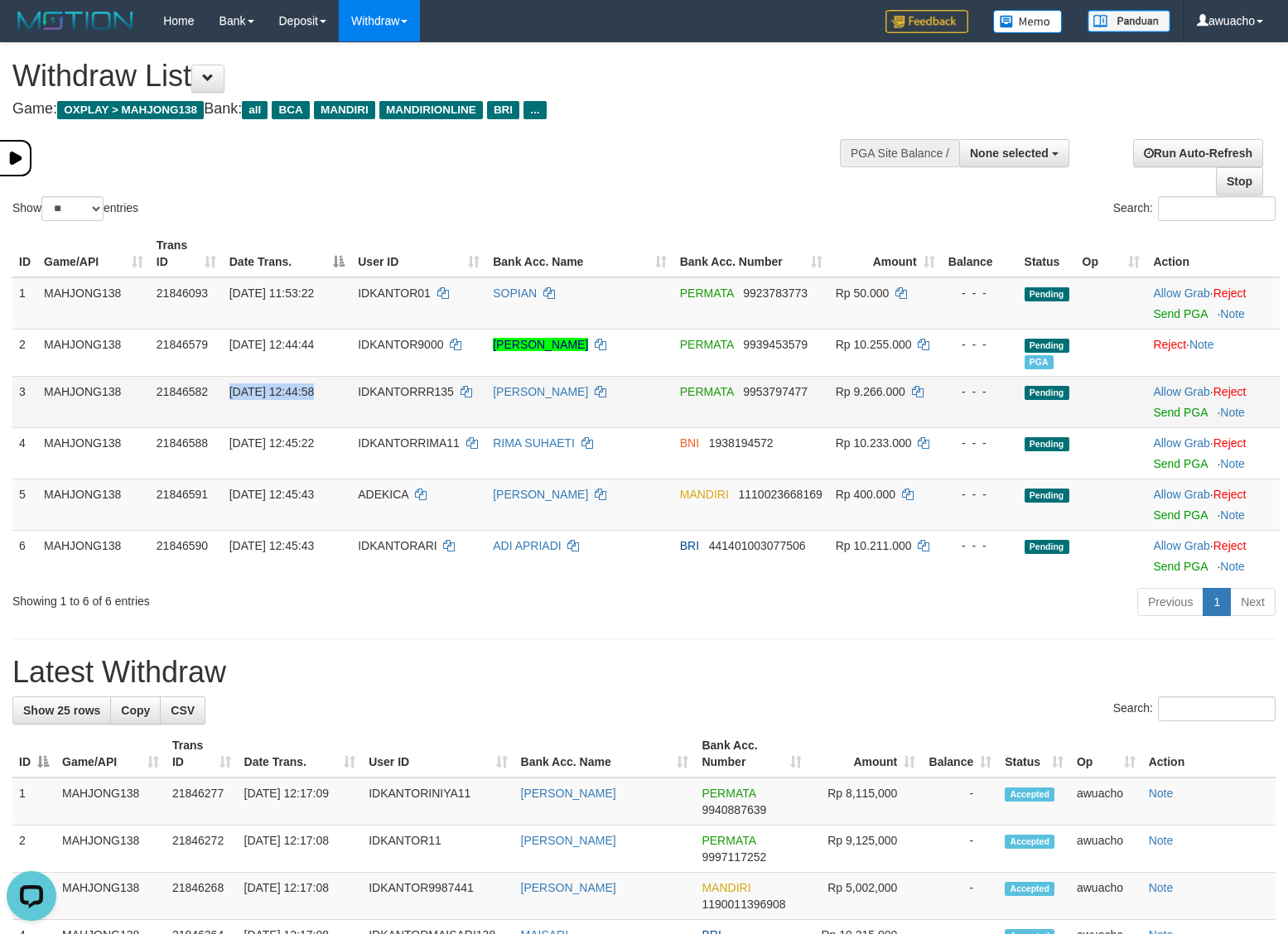
copy td "30/09/2025 12:44:58"
click at [1194, 418] on link "Send PGA" at bounding box center [1179, 411] width 53 height 13
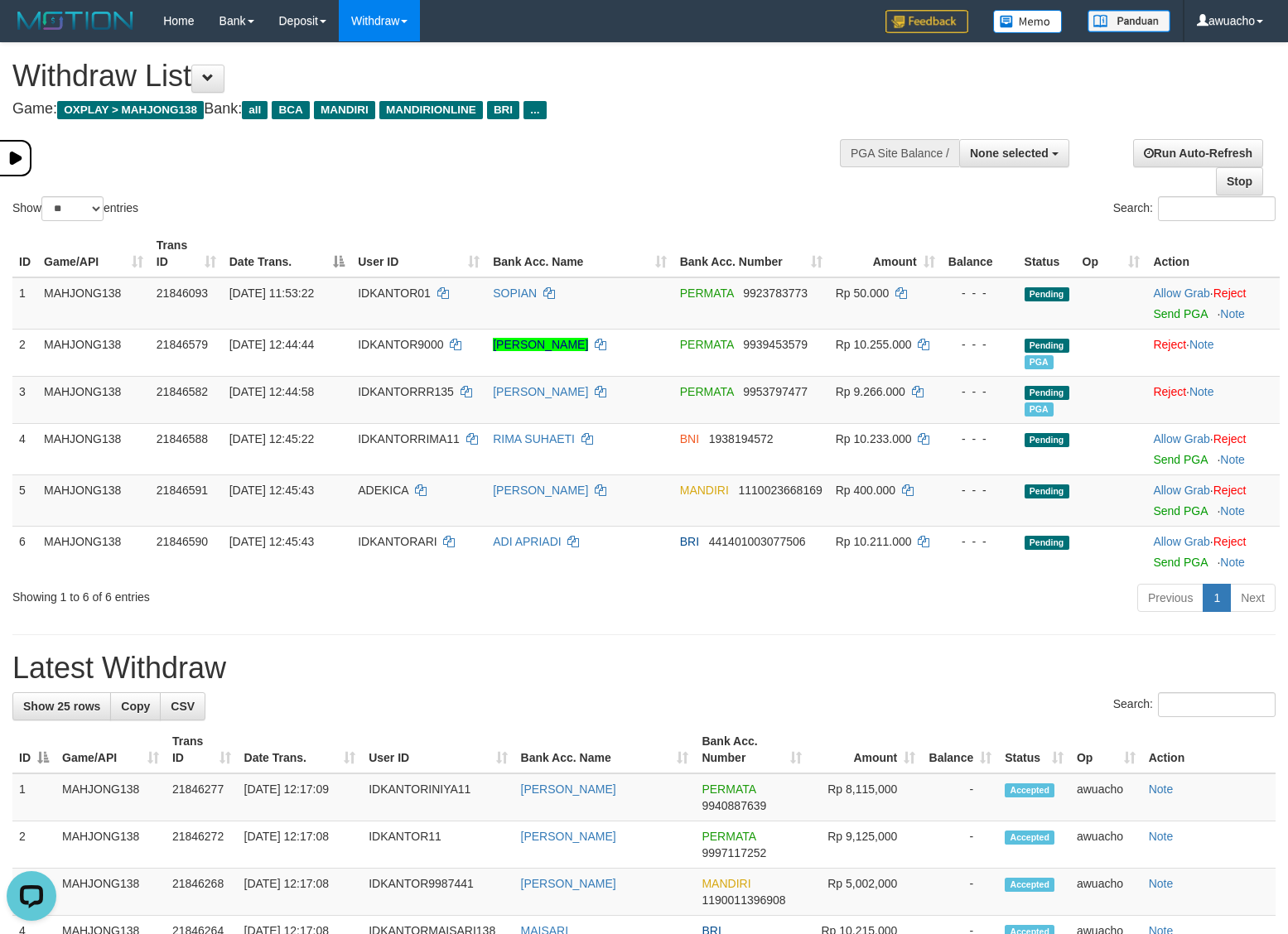
click at [746, 166] on div "Show ** ** ** *** entries Search:" at bounding box center [644, 134] width 1288 height 182
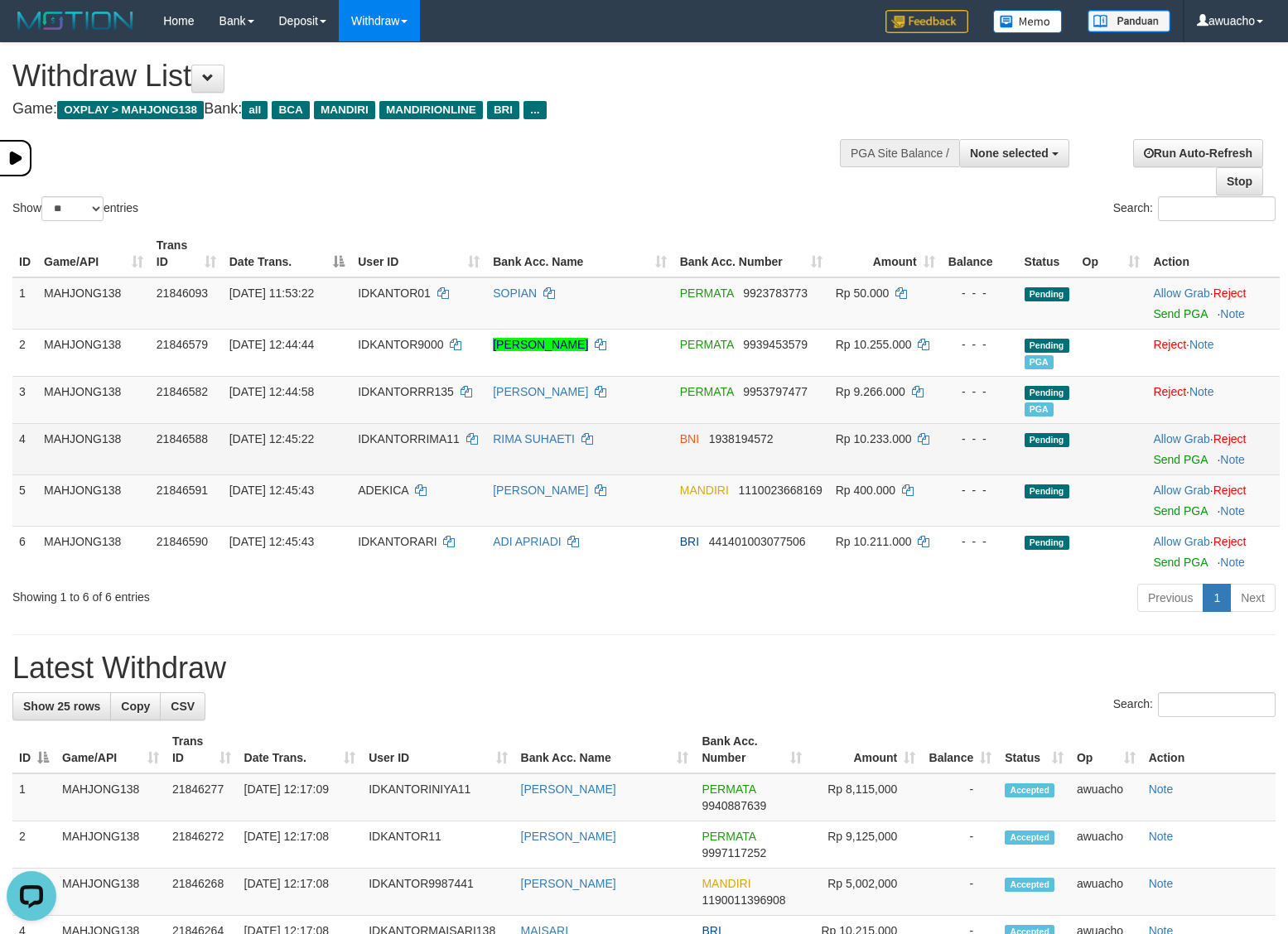
click at [297, 436] on span "30/09/2025 12:45:22" at bounding box center [271, 438] width 85 height 13
copy td "30/09/2025 12:45:22"
click at [1170, 460] on link "Send PGA" at bounding box center [1179, 459] width 53 height 13
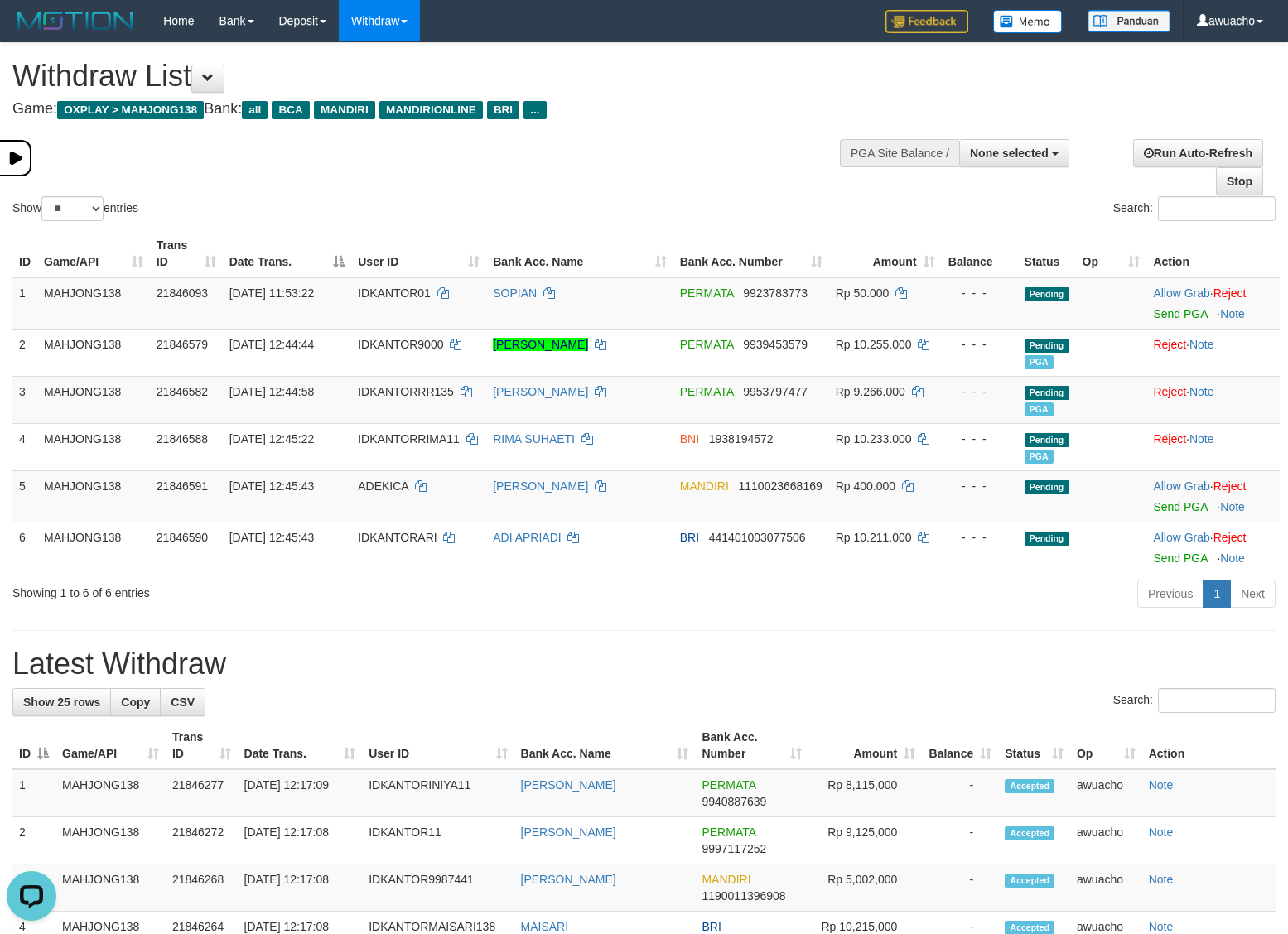
click at [709, 155] on div "Show ** ** ** *** entries Search:" at bounding box center [644, 134] width 1288 height 182
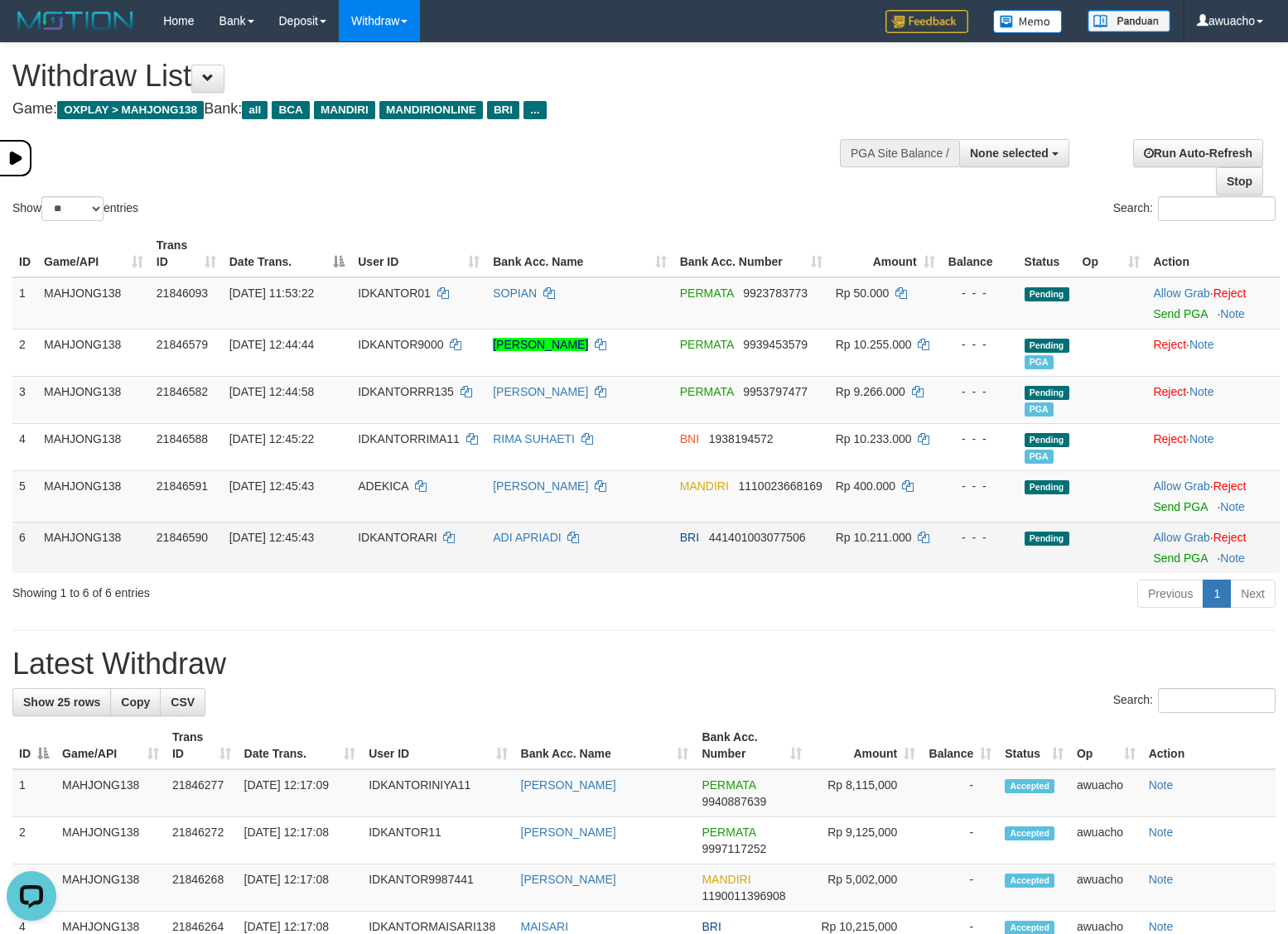
click at [288, 538] on span "30/09/2025 12:45:43" at bounding box center [271, 537] width 85 height 13
copy td "30/09/2025 12:45:43"
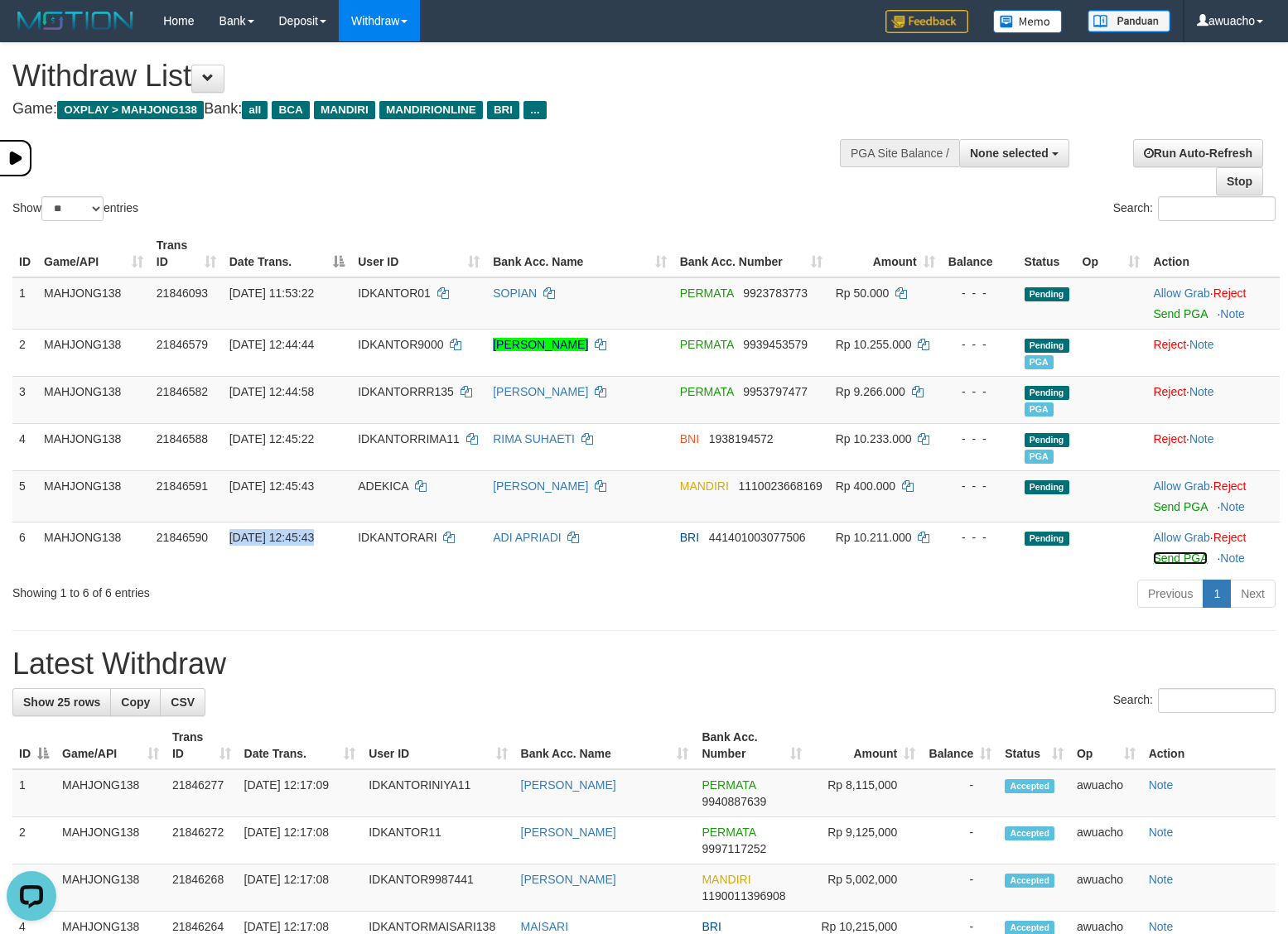
drag, startPoint x: 1190, startPoint y: 556, endPoint x: 756, endPoint y: 250, distance: 531.0
click at [1190, 556] on link "Send PGA" at bounding box center [1179, 557] width 53 height 13
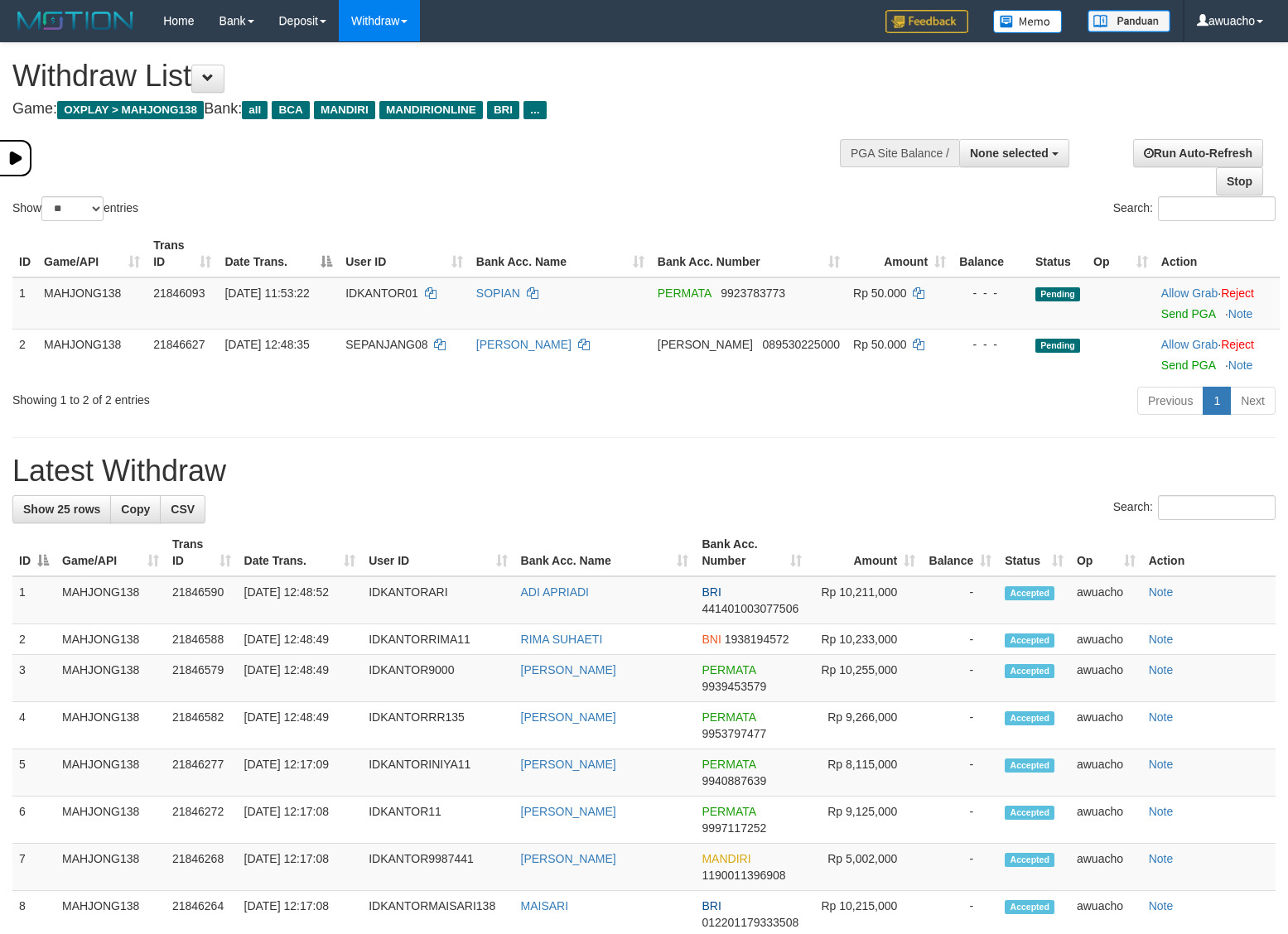
select select
select select "**"
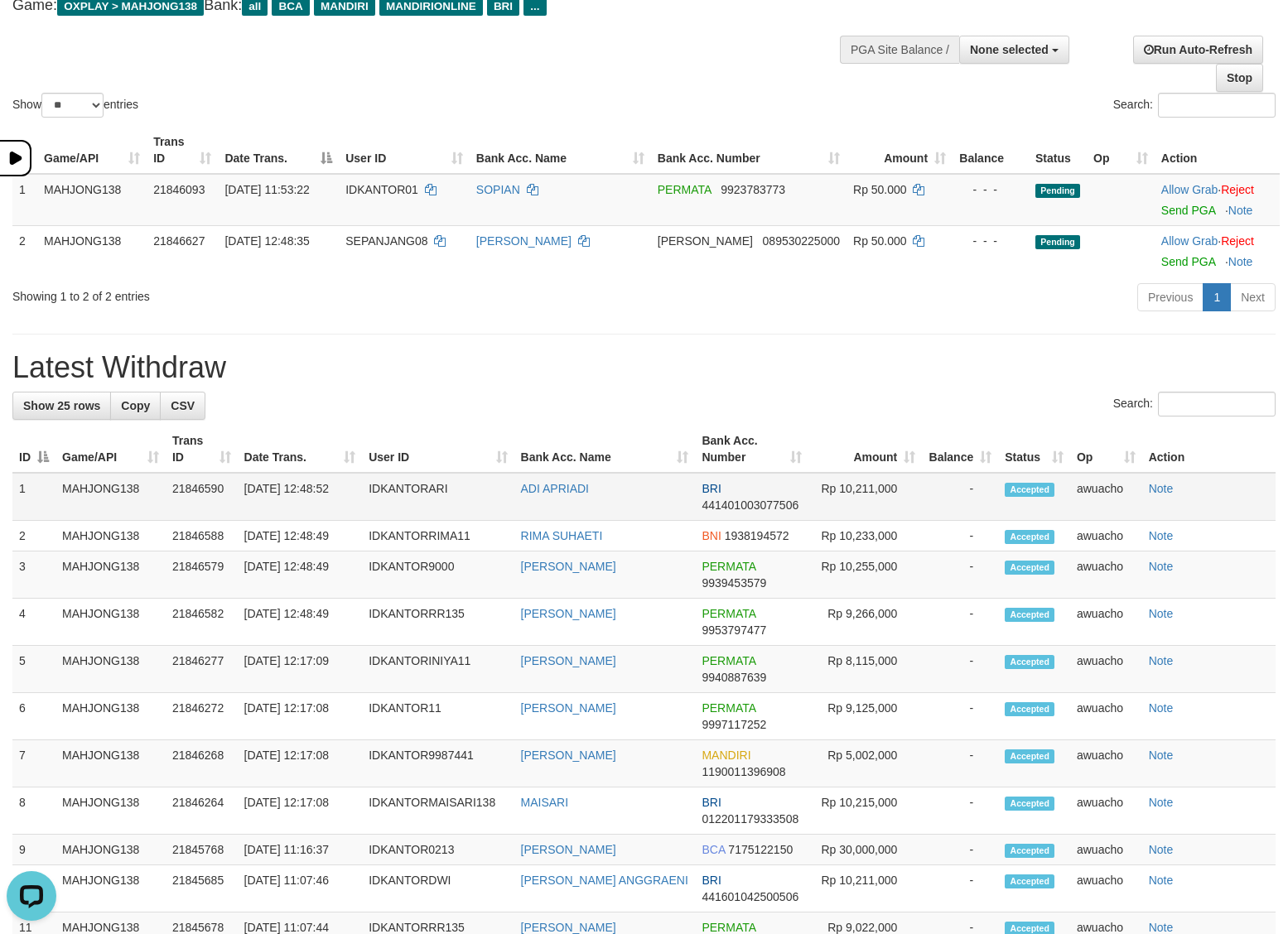
click at [315, 491] on td "[DATE] 12:48:52" at bounding box center [300, 497] width 125 height 48
copy tr "[DATE] 12:48:52"
click at [288, 547] on td "[DATE] 12:48:49" at bounding box center [300, 536] width 125 height 30
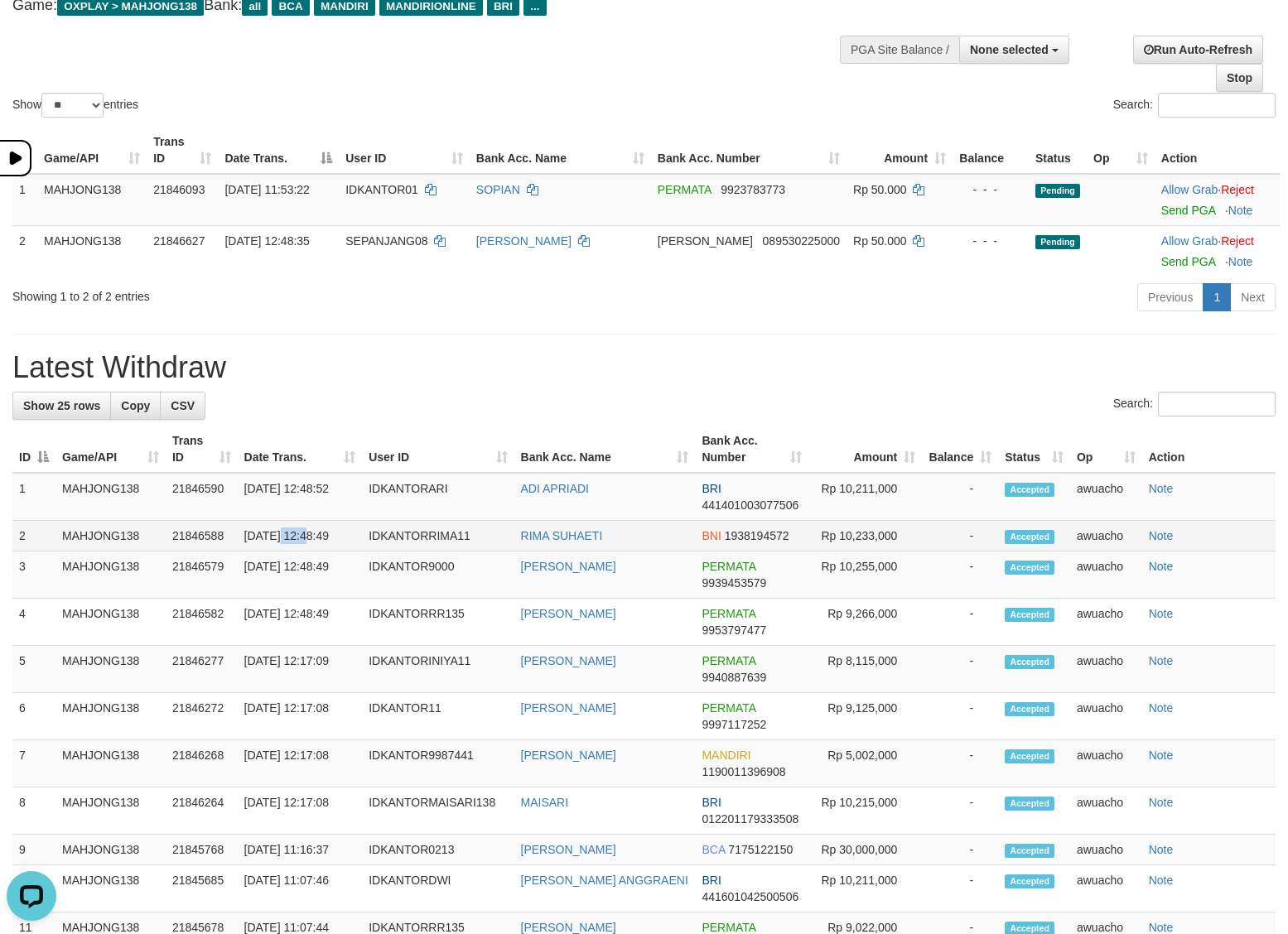
click at [288, 547] on td "[DATE] 12:48:49" at bounding box center [300, 536] width 125 height 30
copy tr "[DATE] 12:48:49"
click at [294, 571] on td "[DATE] 12:48:49" at bounding box center [300, 574] width 125 height 47
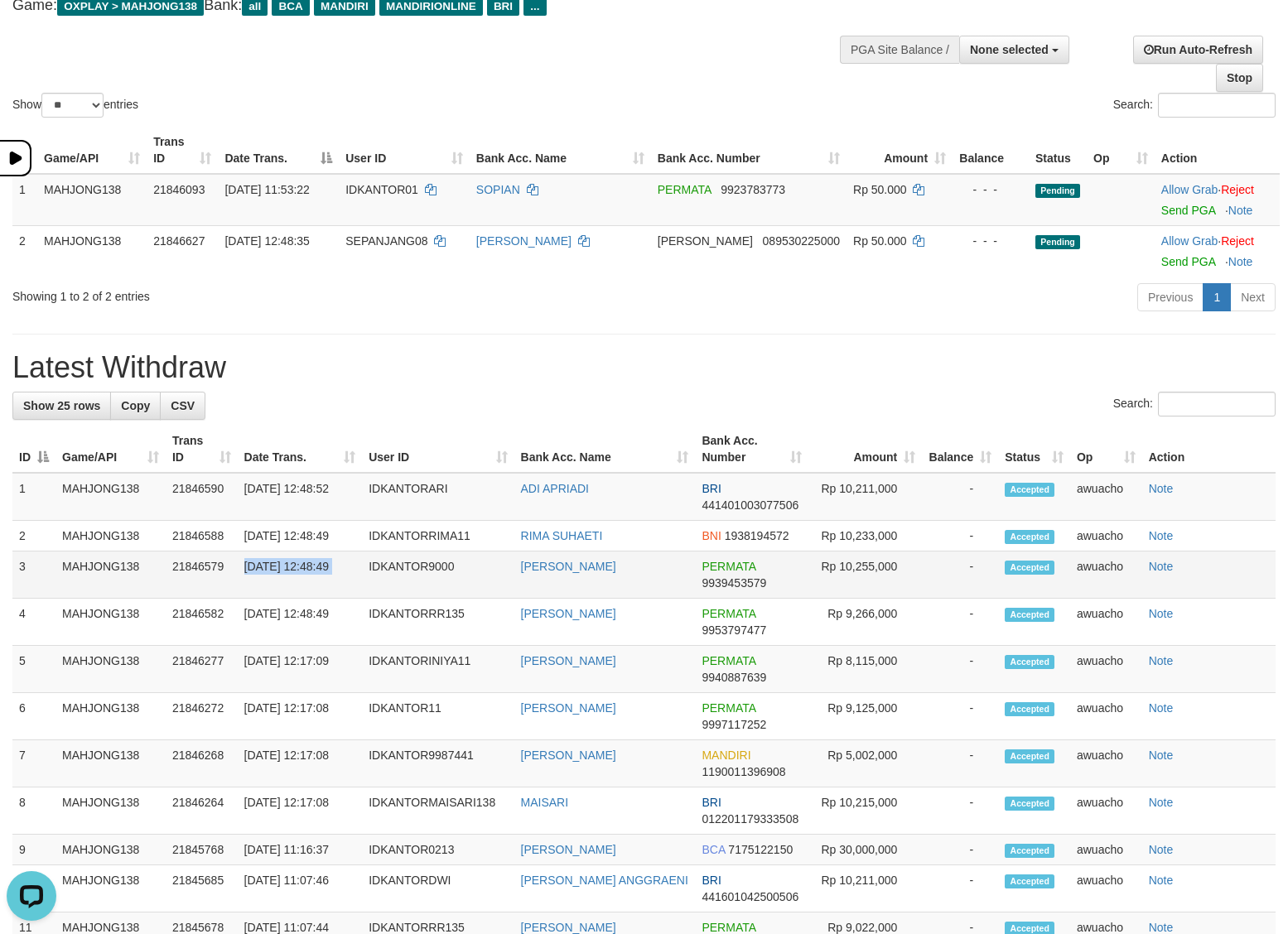
click at [294, 571] on td "[DATE] 12:48:49" at bounding box center [300, 574] width 125 height 47
copy tr "[DATE] 12:48:49"
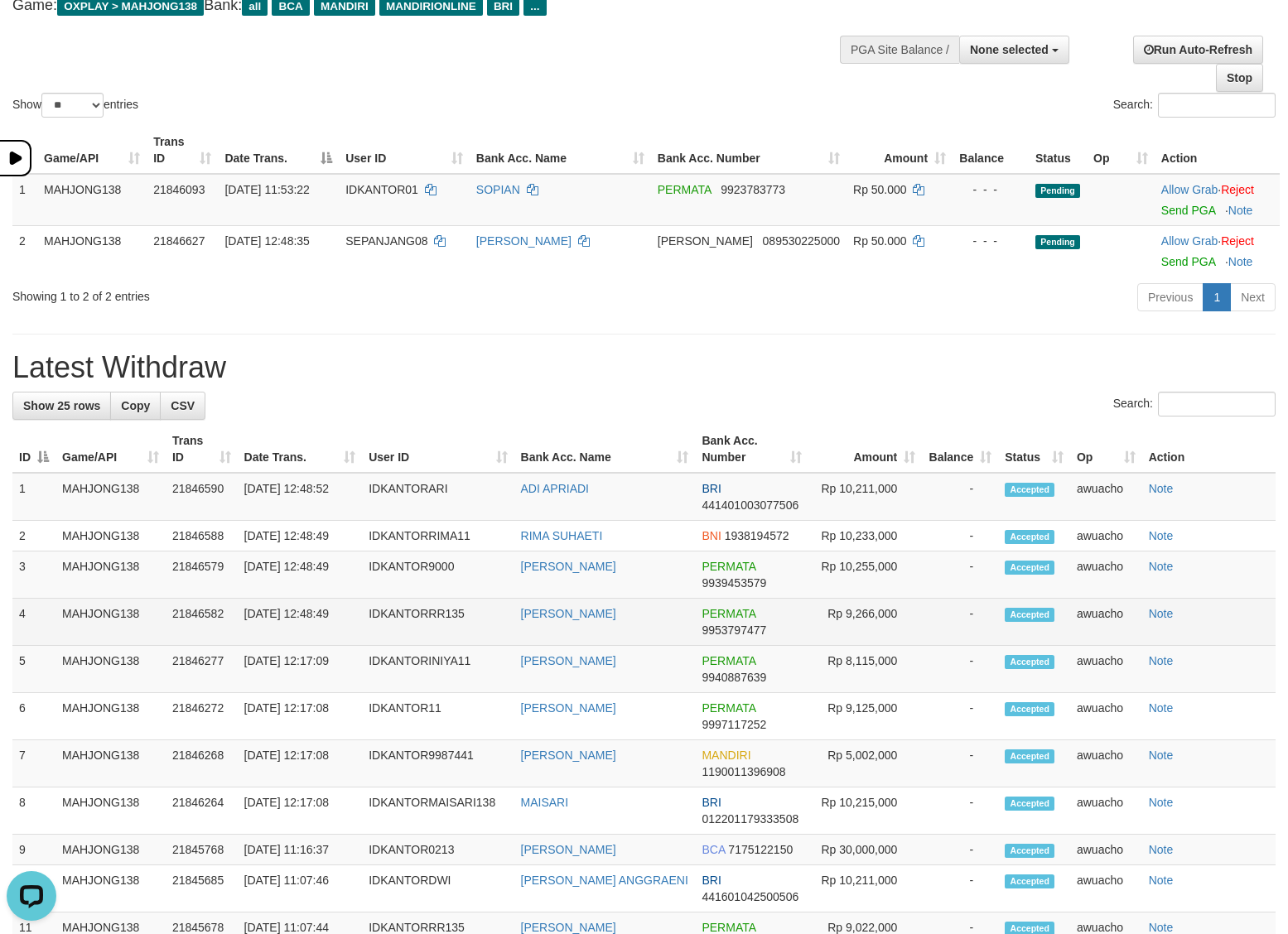
click at [294, 617] on td "[DATE] 12:48:49" at bounding box center [300, 621] width 125 height 47
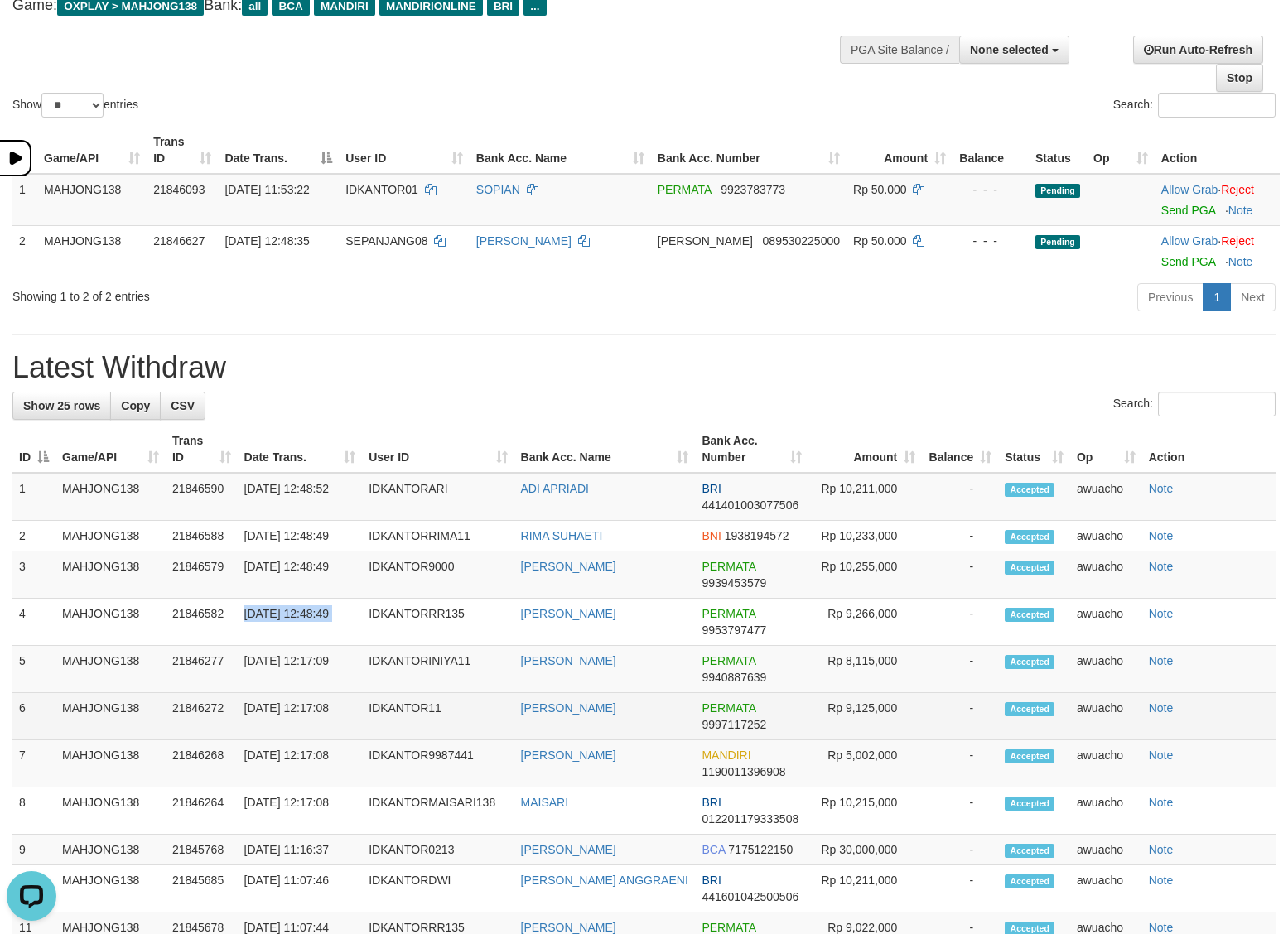
copy tr "[DATE] 12:48:49"
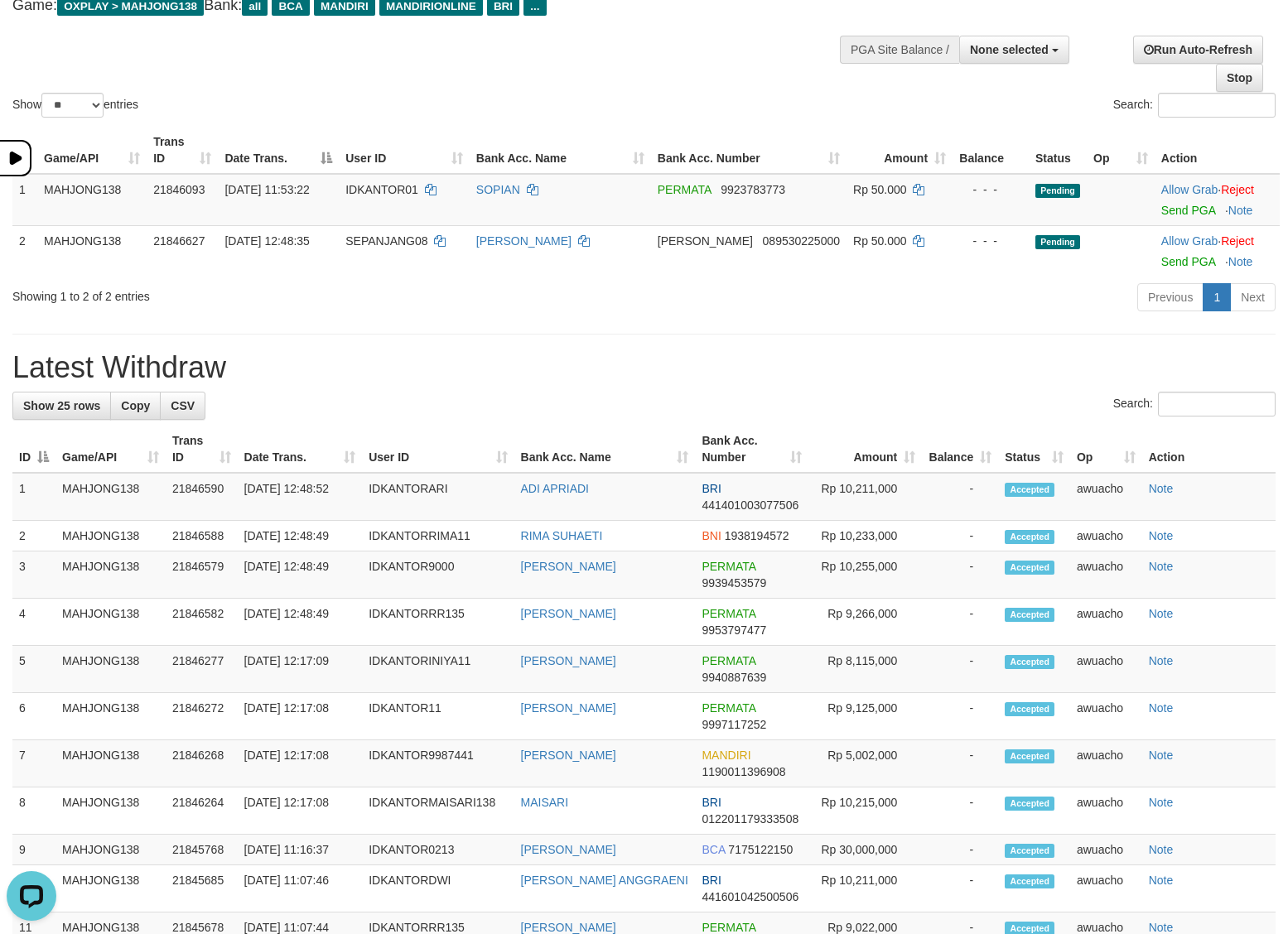
click at [622, 352] on h1 "Latest Withdraw" at bounding box center [644, 367] width 1263 height 33
